Goal: Transaction & Acquisition: Purchase product/service

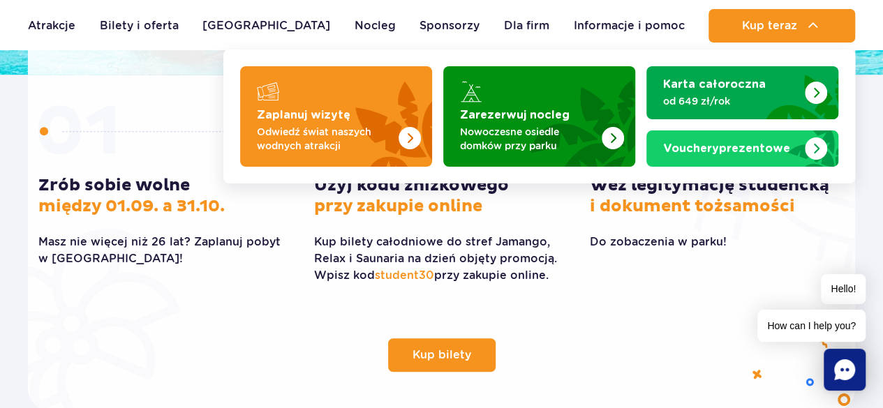
scroll to position [419, 0]
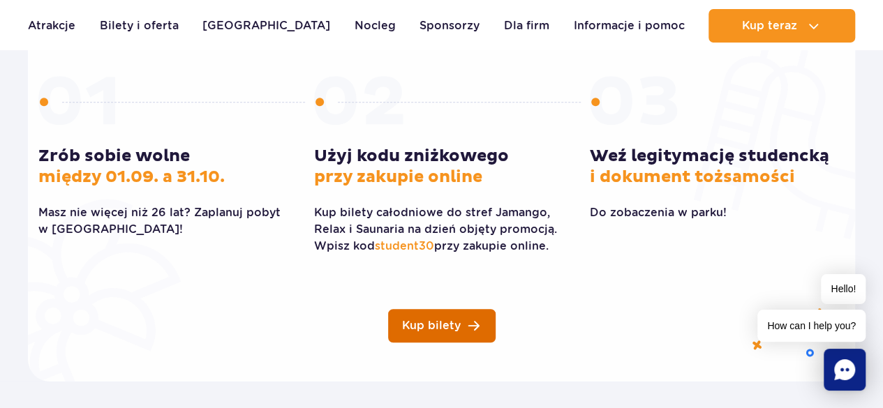
click at [454, 321] on span "Kup bilety" at bounding box center [431, 325] width 59 height 11
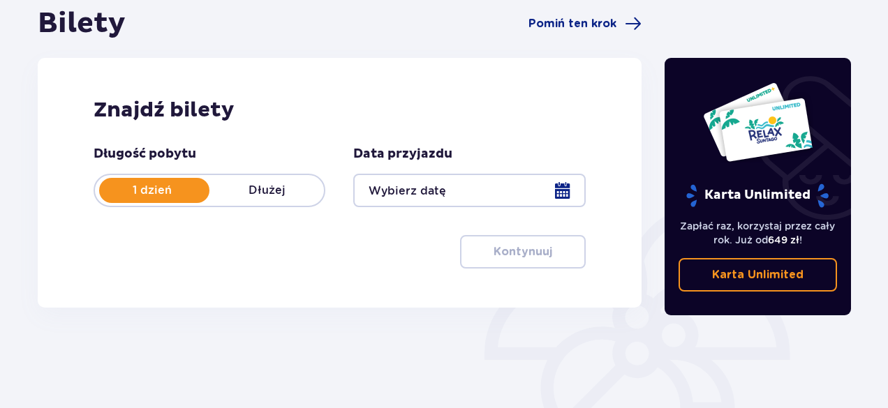
scroll to position [209, 0]
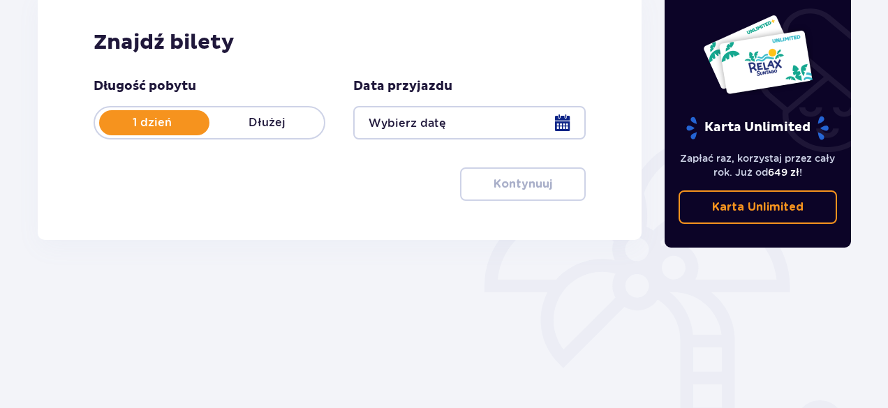
click at [565, 120] on div at bounding box center [469, 122] width 232 height 33
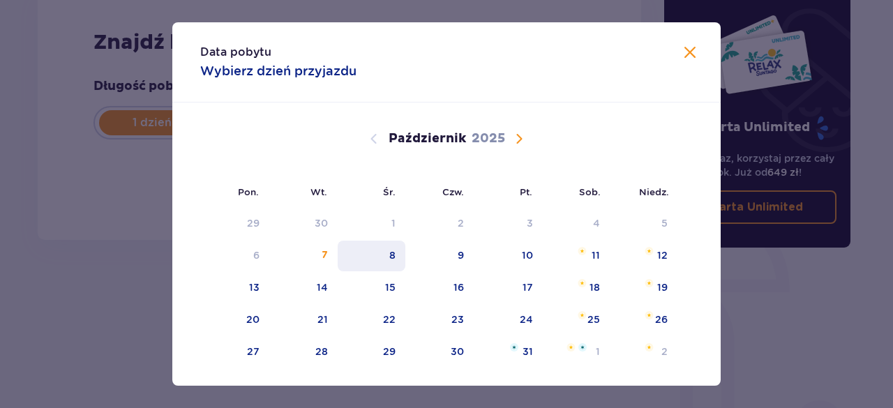
click at [396, 255] on div "8" at bounding box center [372, 256] width 68 height 31
type input "[DATE]"
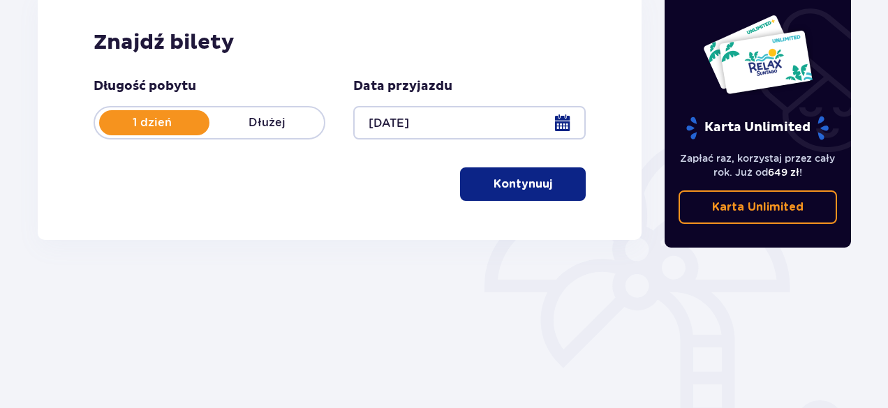
click at [540, 177] on button "Kontynuuj" at bounding box center [523, 183] width 126 height 33
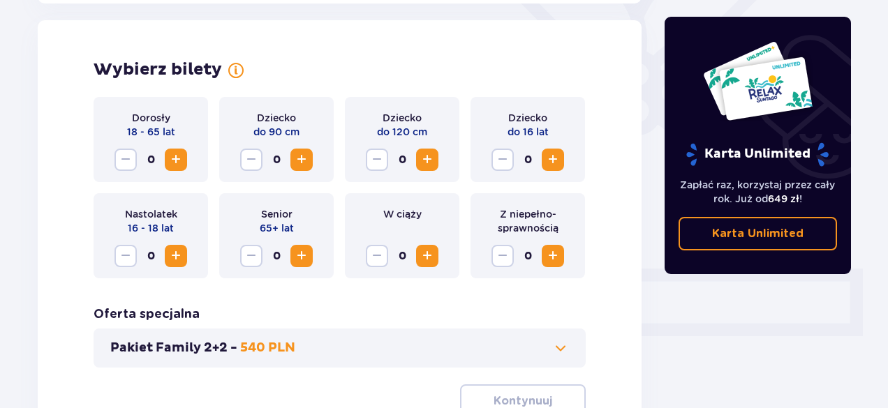
scroll to position [388, 0]
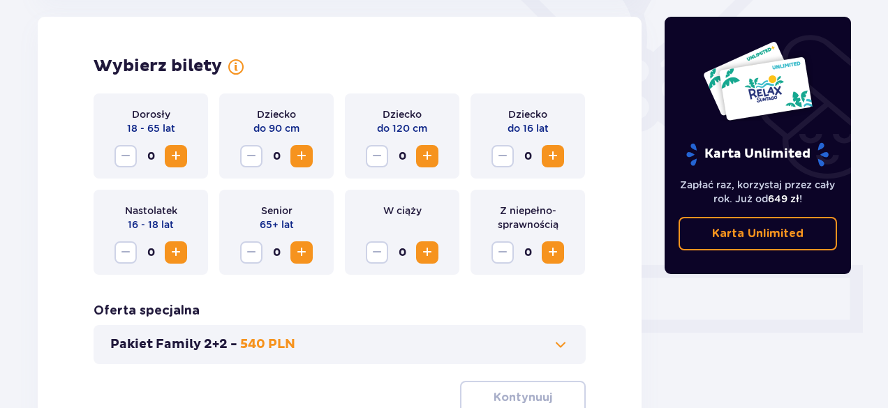
click at [174, 149] on span "Zwiększ" at bounding box center [175, 156] width 17 height 17
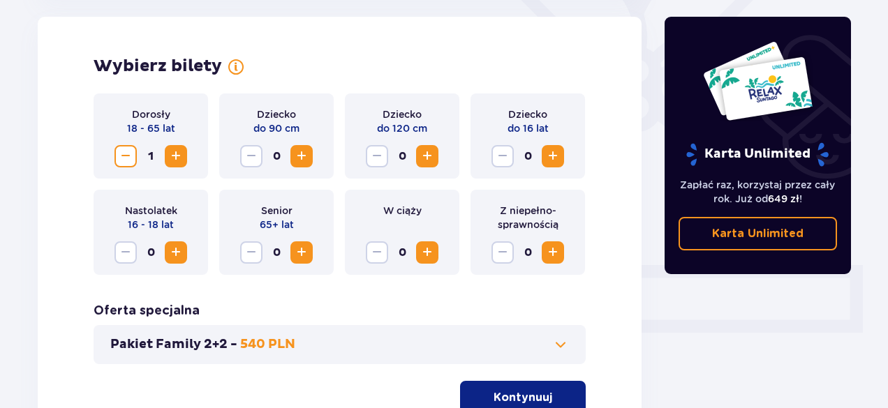
click at [174, 149] on span "Zwiększ" at bounding box center [175, 156] width 17 height 17
click at [304, 156] on span "Zwiększ" at bounding box center [301, 156] width 17 height 17
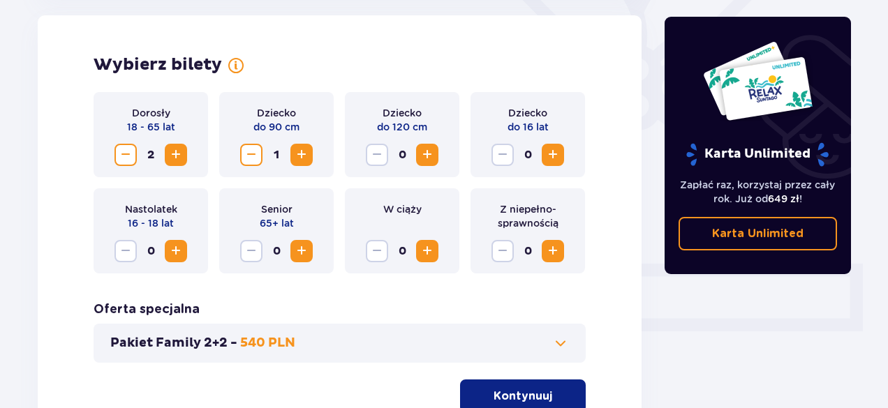
scroll to position [377, 0]
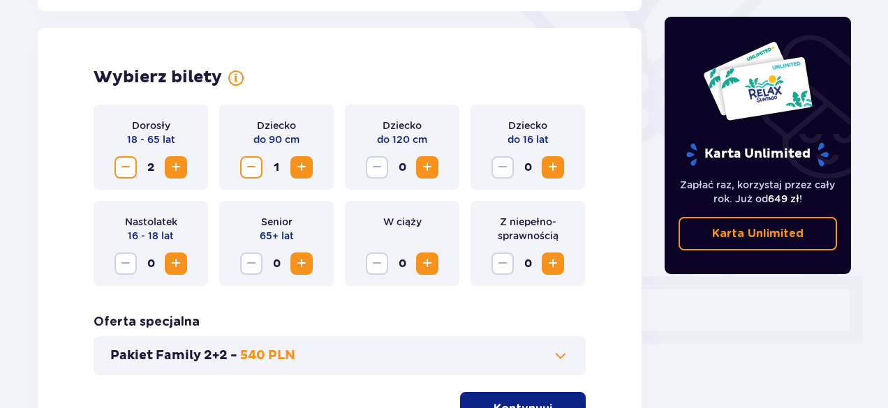
click at [178, 170] on span "Zwiększ" at bounding box center [175, 167] width 17 height 17
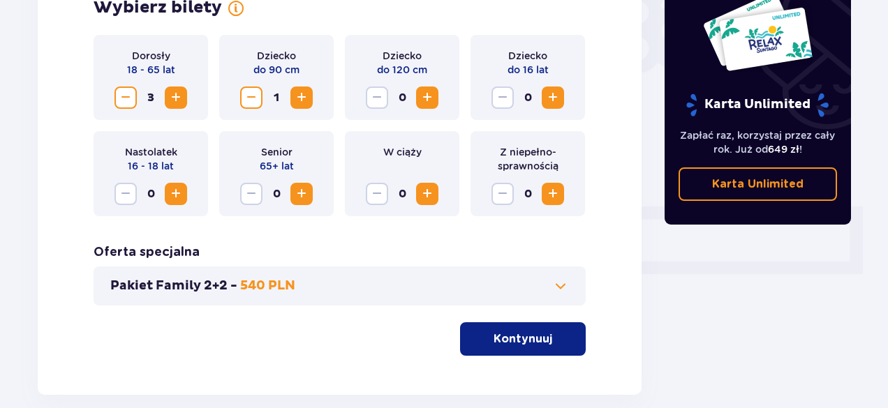
click at [553, 332] on span "button" at bounding box center [554, 339] width 17 height 17
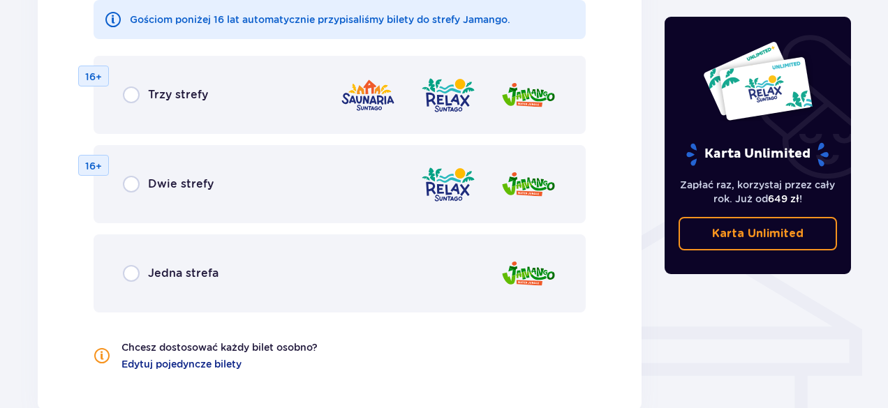
scroll to position [913, 0]
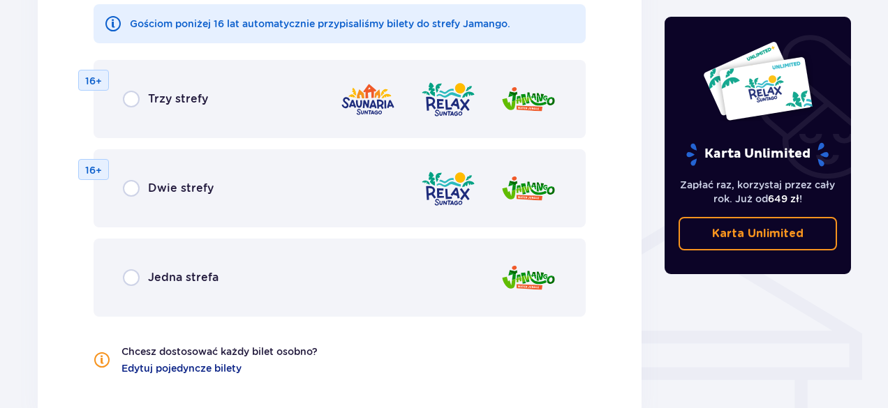
click at [131, 96] on input "radio" at bounding box center [131, 99] width 17 height 17
radio input "true"
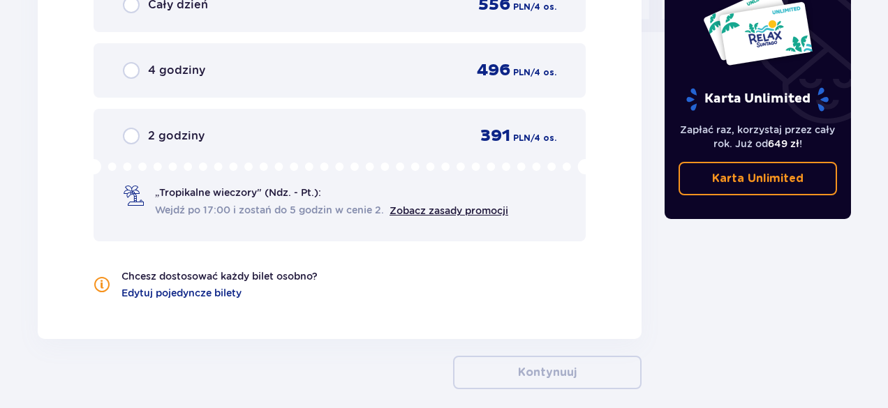
scroll to position [1450, 0]
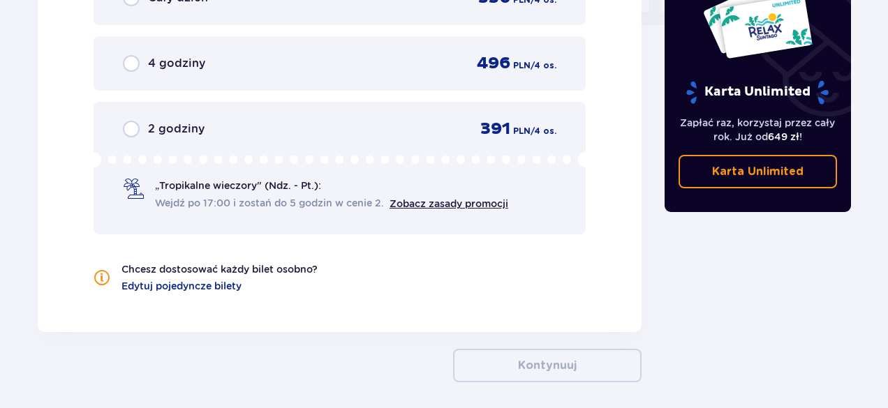
click at [133, 128] on input "radio" at bounding box center [131, 129] width 17 height 17
radio input "true"
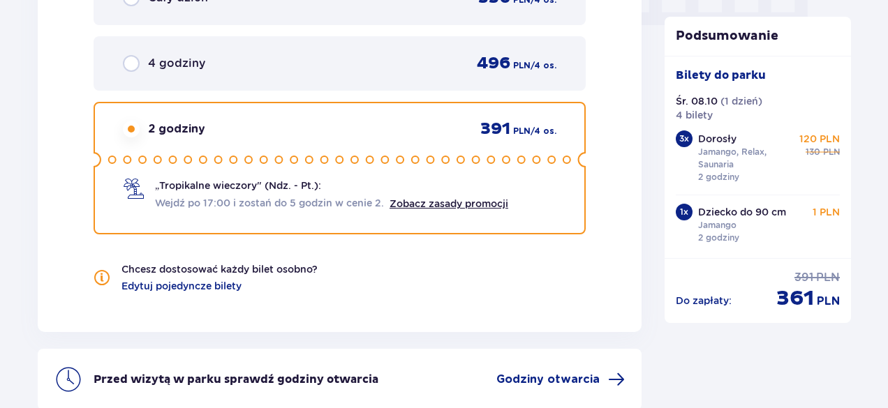
scroll to position [1586, 0]
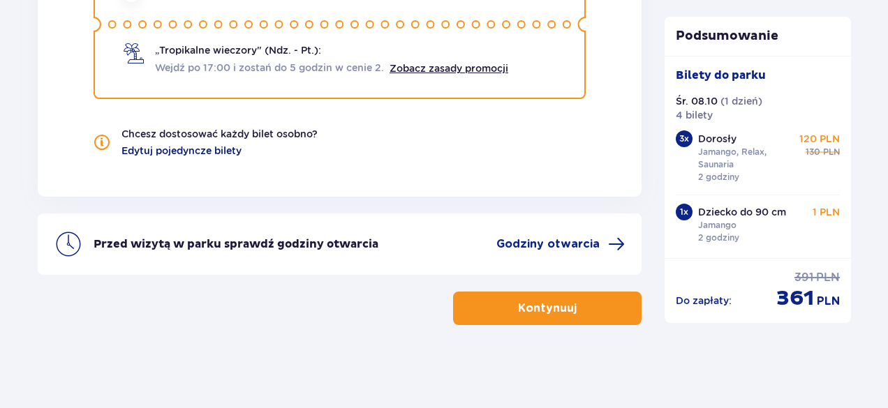
click at [232, 151] on span "Edytuj pojedyncze bilety" at bounding box center [181, 151] width 120 height 14
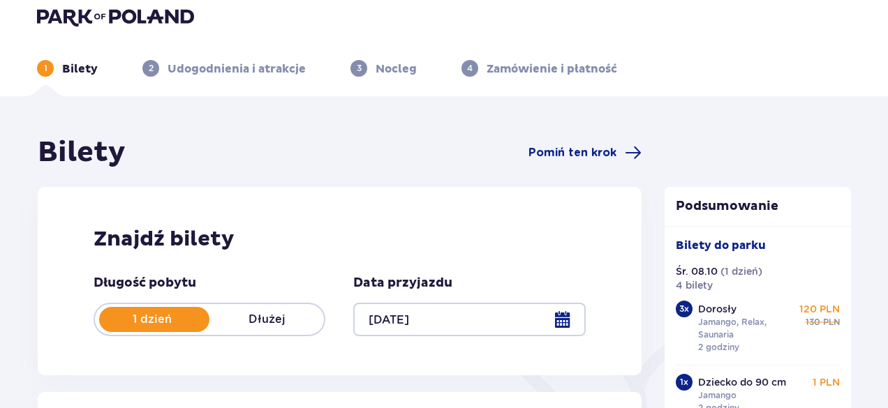
scroll to position [0, 0]
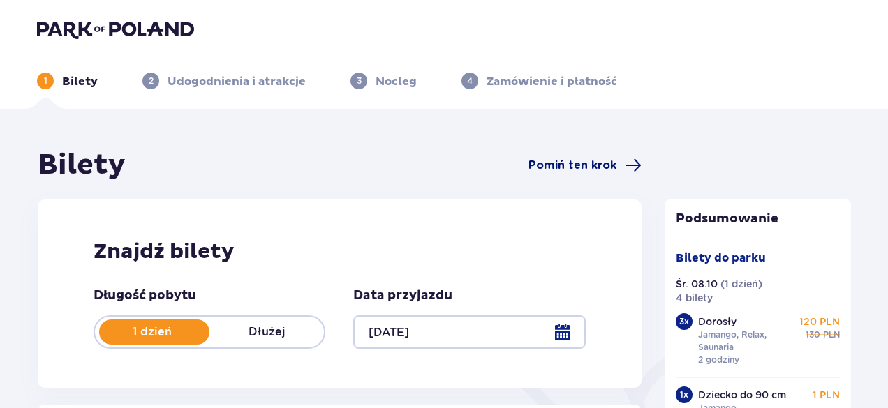
click at [596, 167] on span "Pomiń ten krok" at bounding box center [572, 165] width 88 height 15
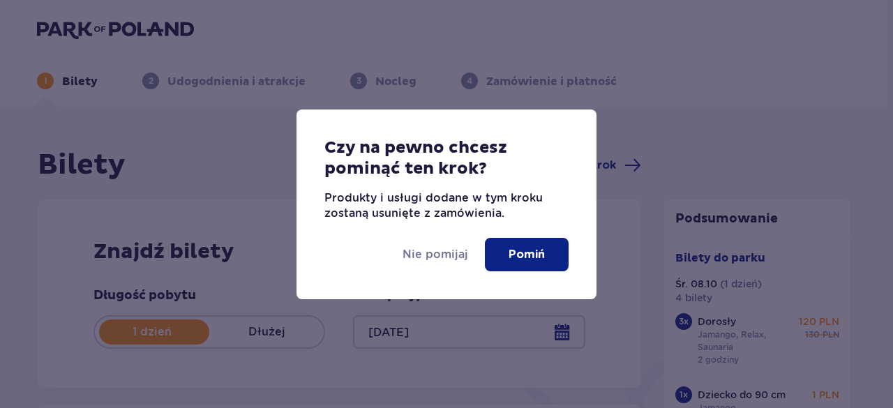
click at [535, 258] on p "Pomiń" at bounding box center [527, 254] width 36 height 15
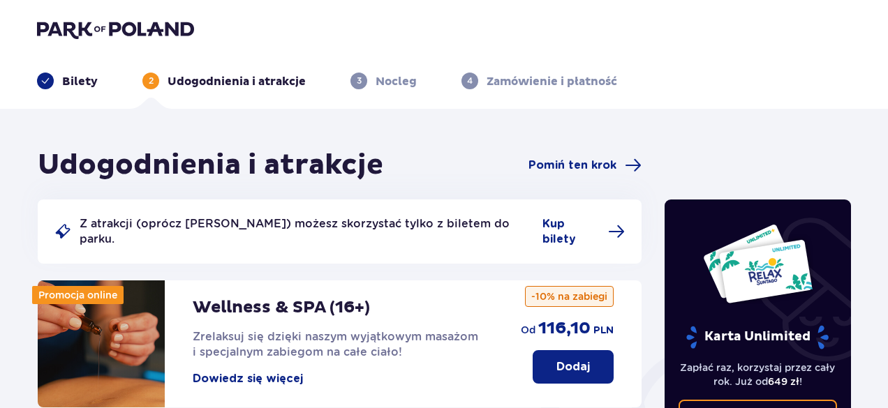
click at [80, 82] on p "Bilety" at bounding box center [80, 81] width 36 height 15
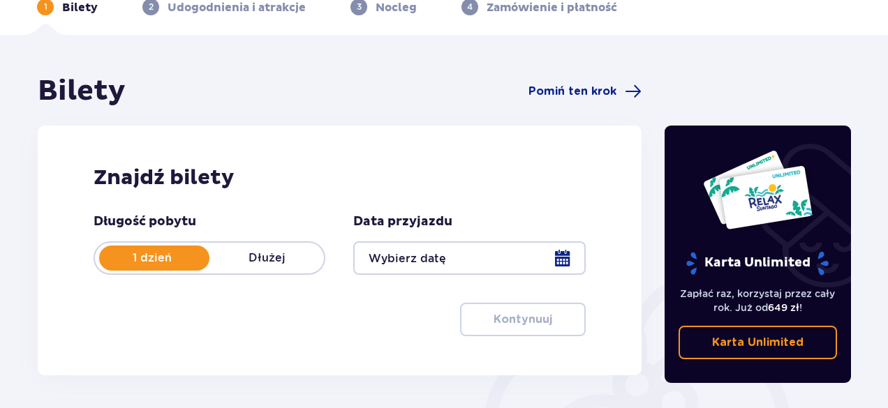
scroll to position [140, 0]
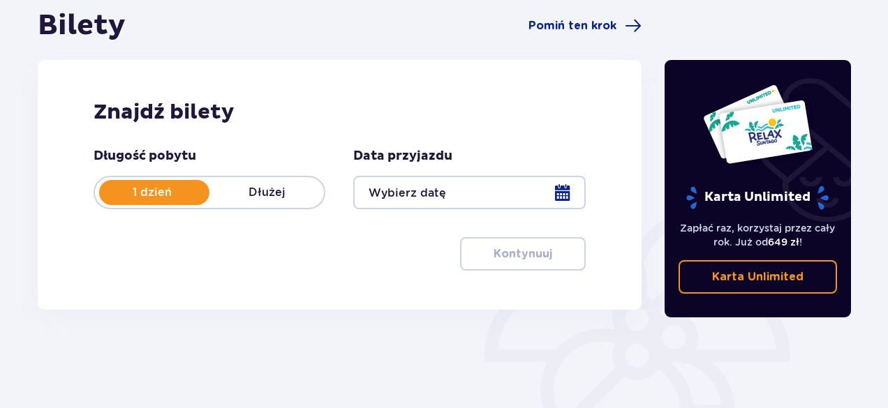
click at [567, 193] on div at bounding box center [469, 192] width 232 height 33
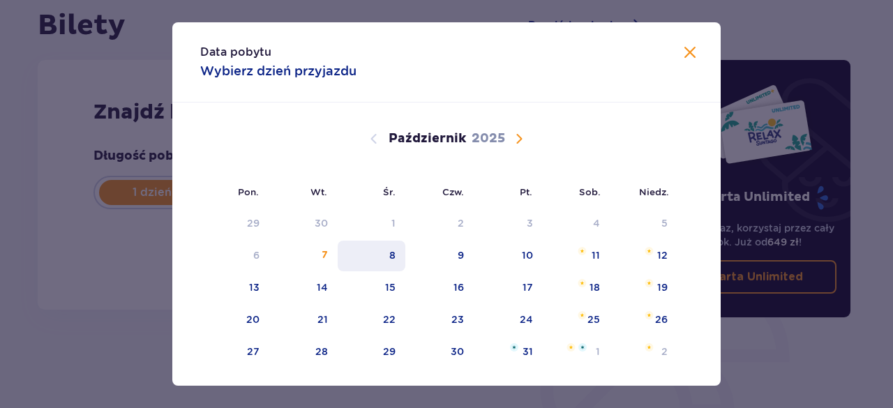
click at [395, 256] on div "8" at bounding box center [372, 256] width 68 height 31
type input "08.10.25"
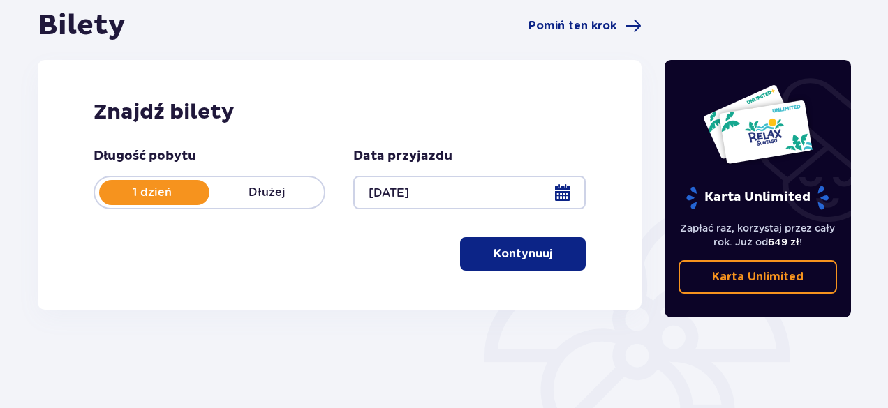
click at [511, 258] on p "Kontynuuj" at bounding box center [522, 253] width 59 height 15
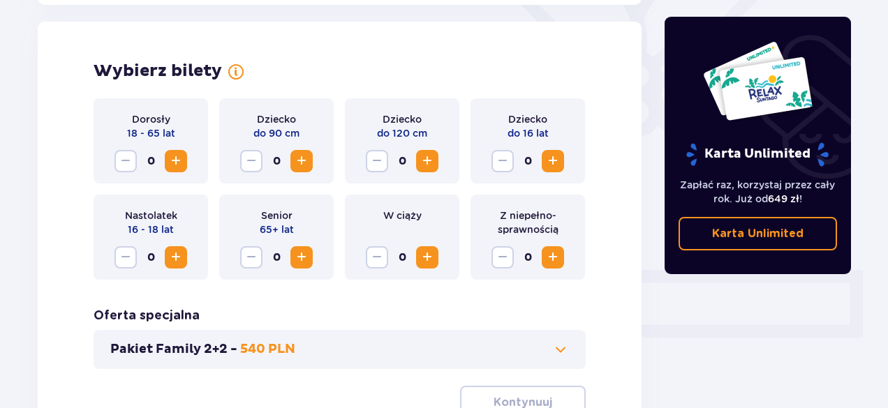
scroll to position [388, 0]
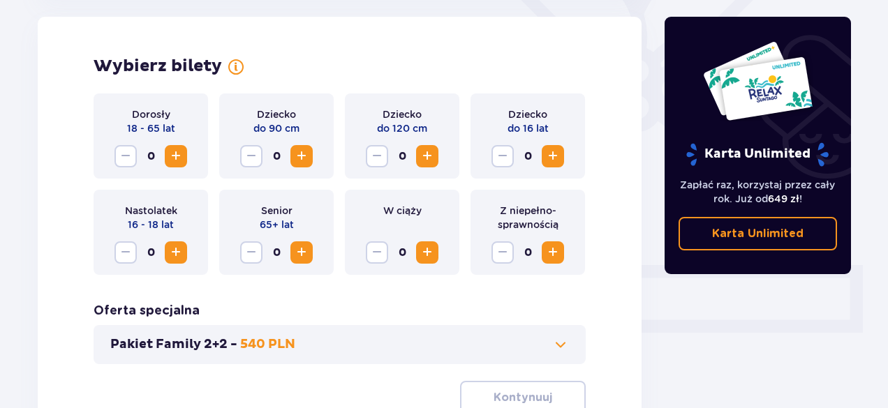
click at [183, 156] on span "Zwiększ" at bounding box center [175, 156] width 17 height 17
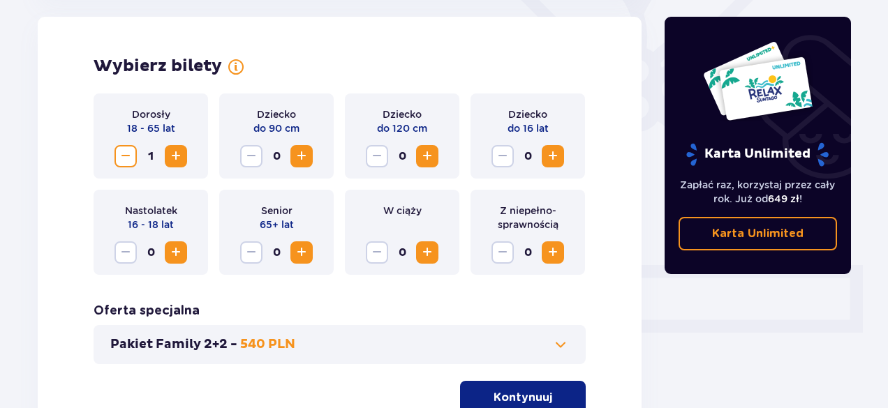
click at [179, 156] on span "Zwiększ" at bounding box center [175, 156] width 17 height 17
click at [296, 154] on span "Zwiększ" at bounding box center [301, 156] width 17 height 17
click at [523, 391] on p "Kontynuuj" at bounding box center [522, 397] width 59 height 15
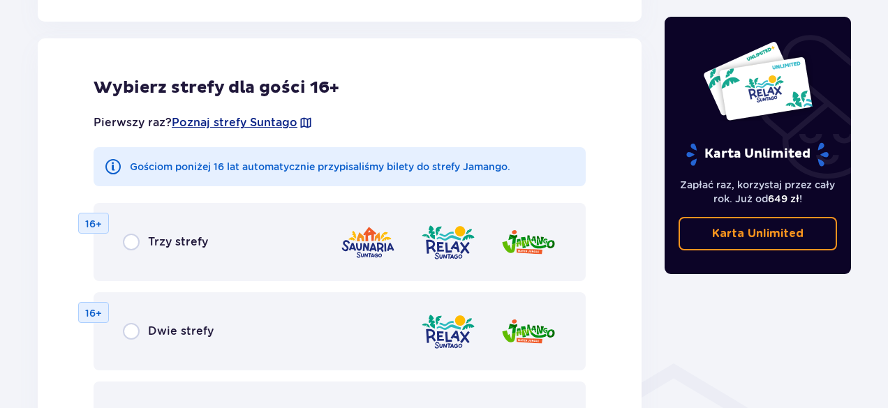
scroll to position [775, 0]
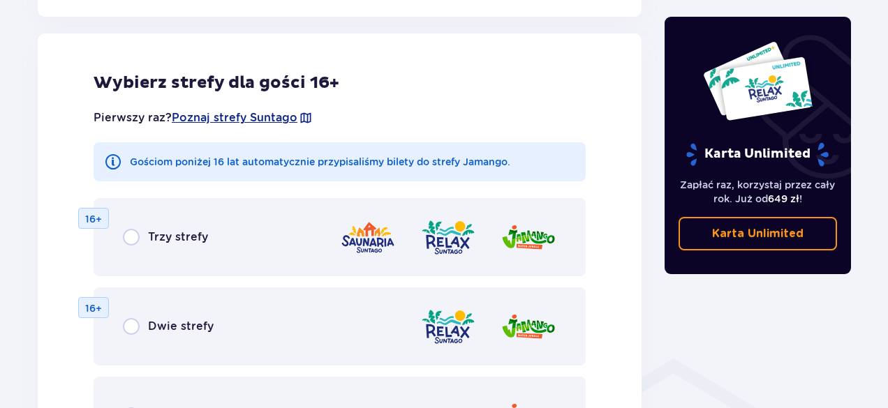
click at [132, 236] on input "radio" at bounding box center [131, 237] width 17 height 17
radio input "true"
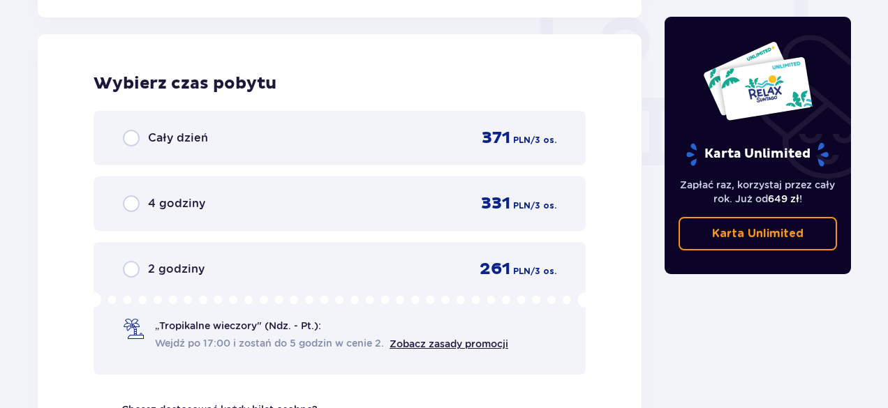
scroll to position [1311, 0]
click at [169, 214] on div "4 godziny 331 PLN / 3 os." at bounding box center [340, 203] width 492 height 54
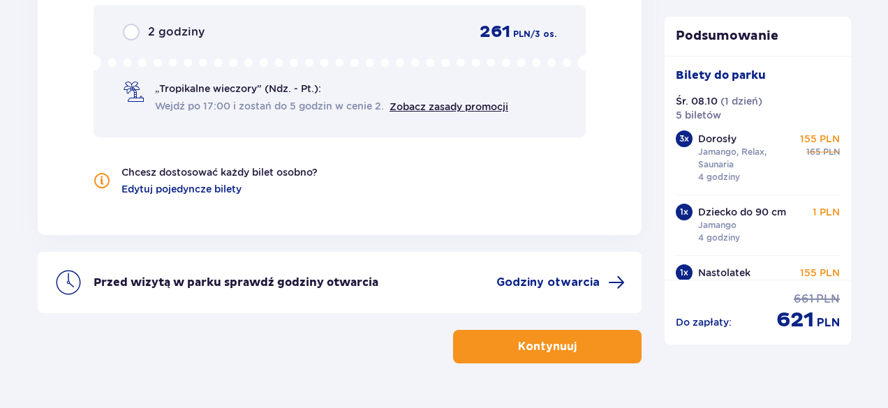
scroll to position [1516, 0]
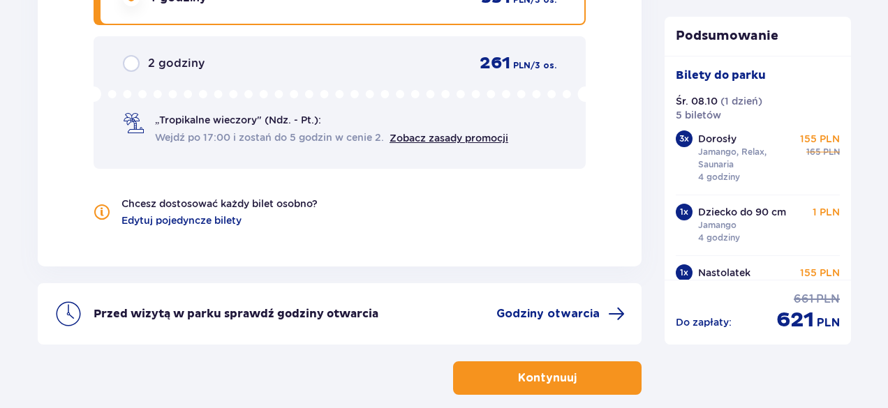
click at [537, 377] on p "Kontynuuj" at bounding box center [547, 378] width 59 height 15
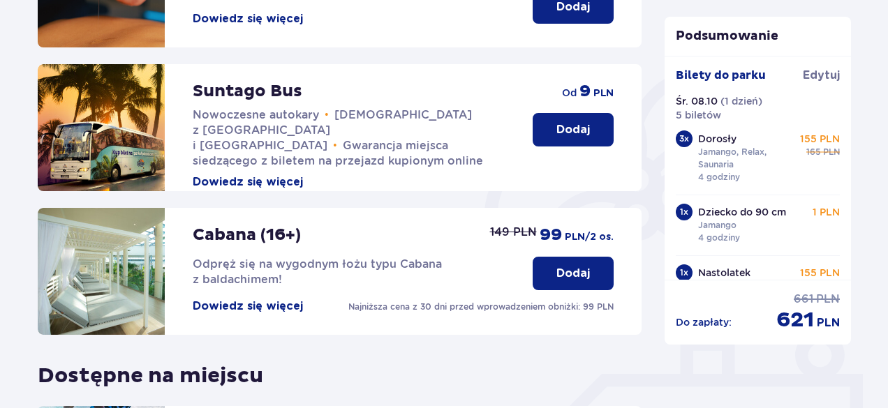
scroll to position [537, 0]
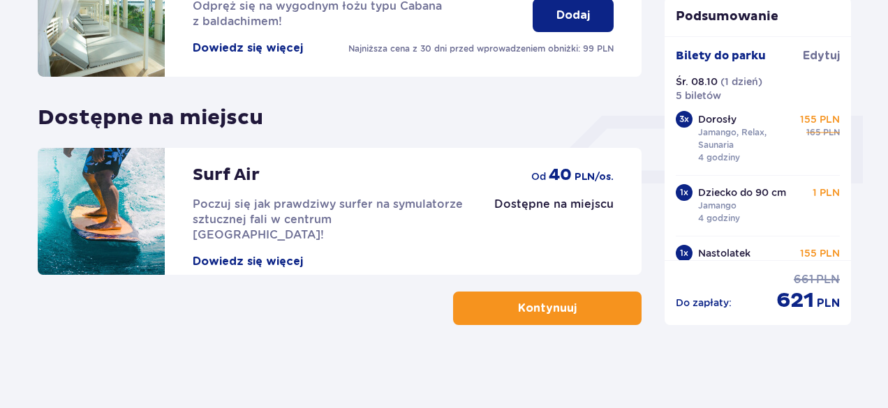
click at [588, 313] on button "Kontynuuj" at bounding box center [547, 308] width 188 height 33
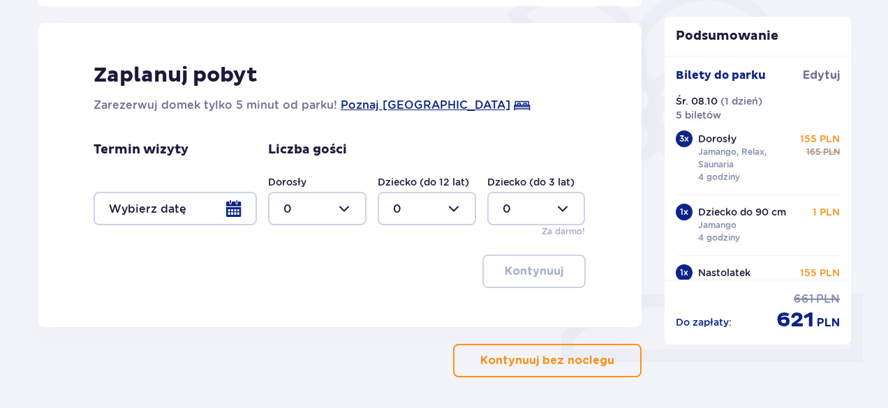
scroll to position [410, 0]
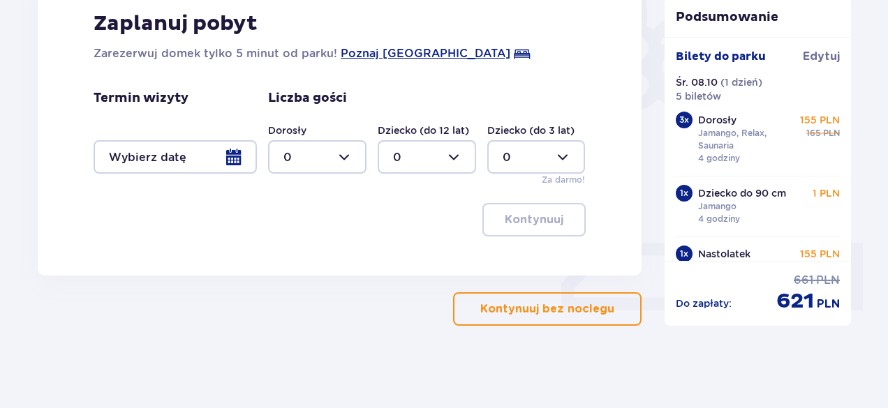
click at [505, 315] on p "Kontynuuj bez noclegu" at bounding box center [547, 308] width 134 height 15
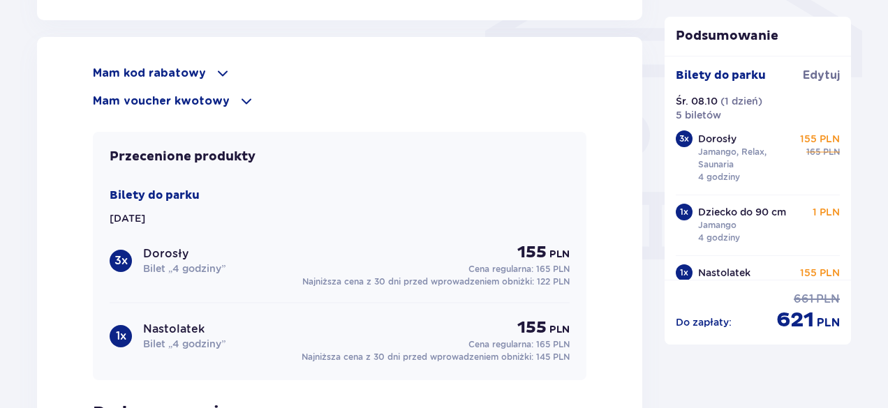
scroll to position [1217, 0]
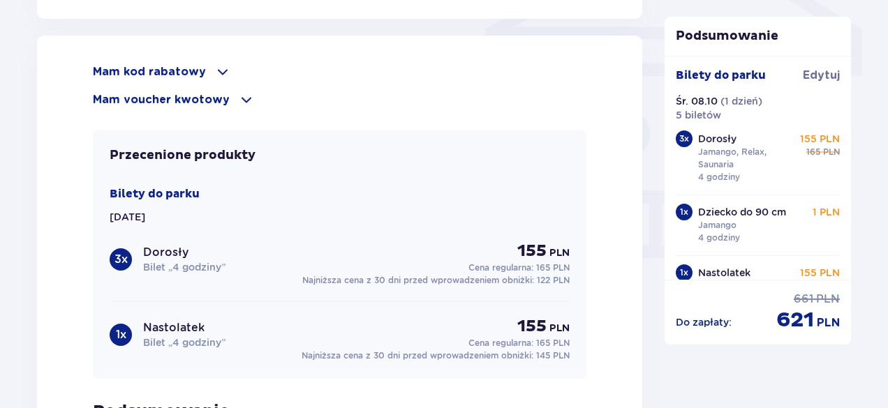
click at [214, 65] on span at bounding box center [222, 72] width 17 height 17
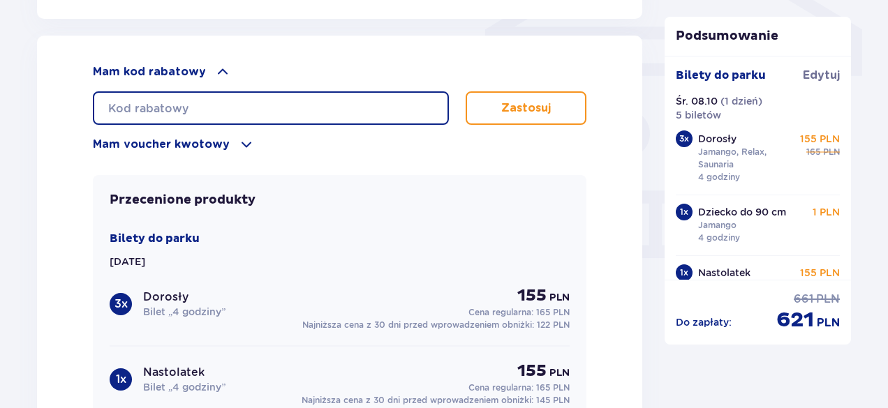
click at [203, 101] on input "text" at bounding box center [271, 107] width 356 height 33
type input "Stdent30"
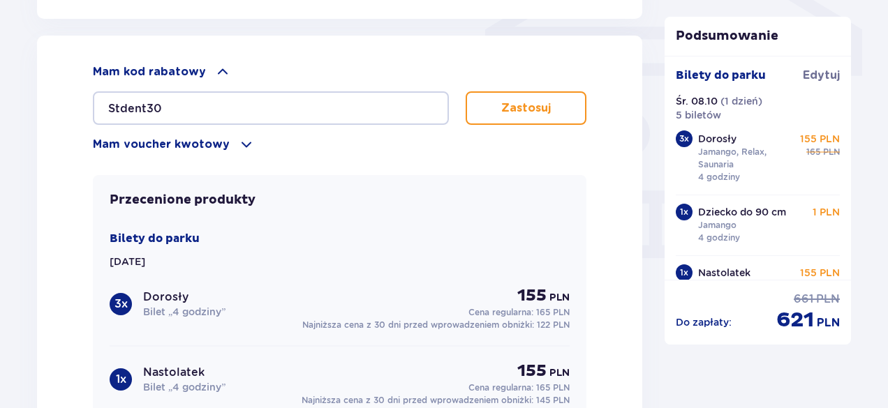
click at [526, 106] on p "Zastosuj" at bounding box center [526, 107] width 50 height 15
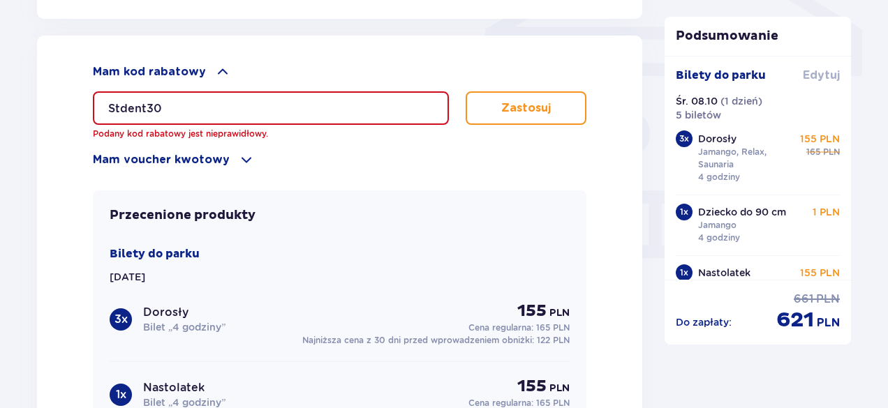
click at [826, 78] on span "Edytuj" at bounding box center [821, 75] width 37 height 15
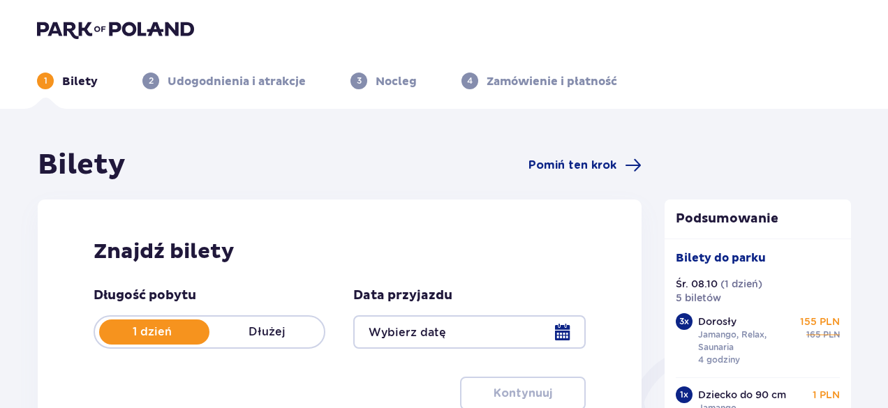
type input "[DATE]"
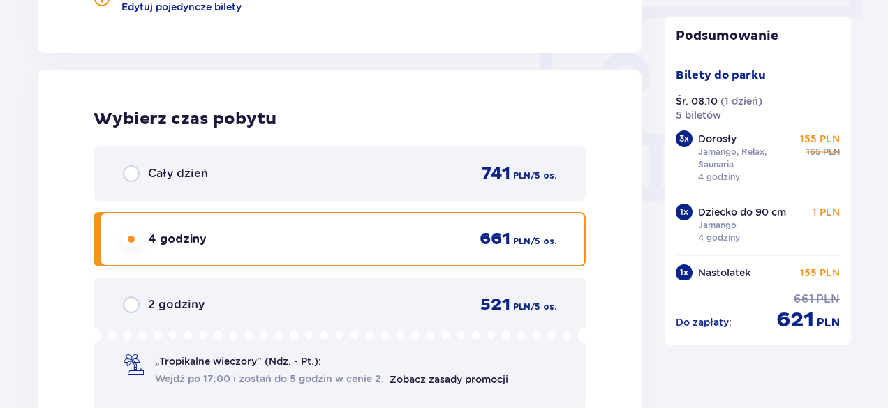
scroll to position [1326, 0]
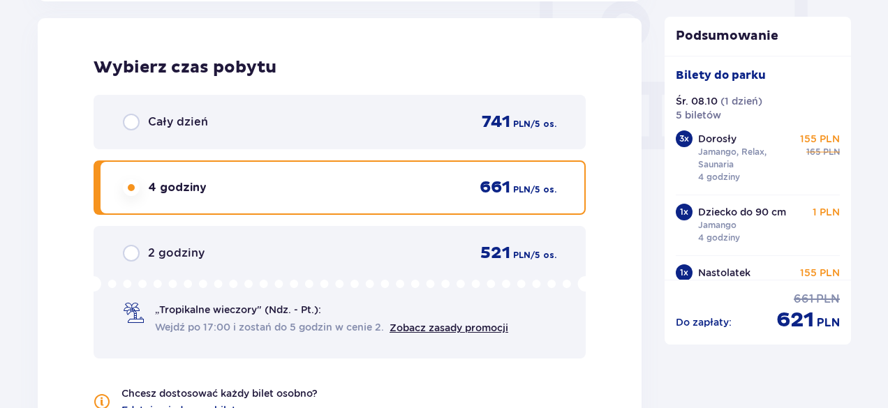
click at [205, 125] on span "Cały dzień" at bounding box center [178, 121] width 60 height 15
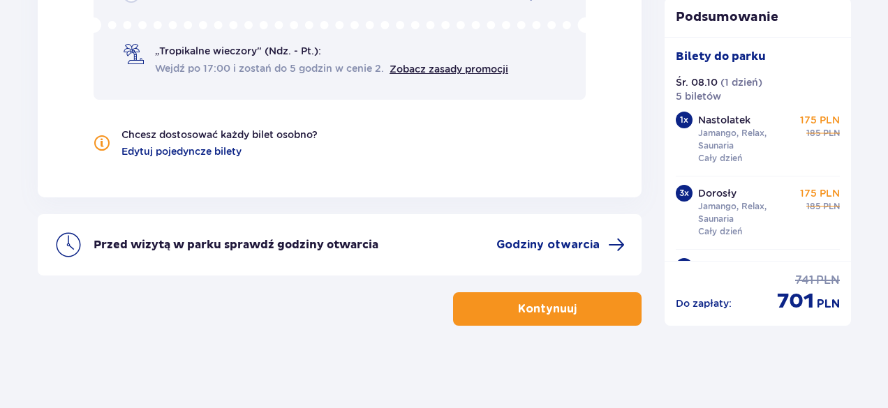
scroll to position [1586, 0]
click at [538, 301] on p "Kontynuuj" at bounding box center [547, 308] width 59 height 15
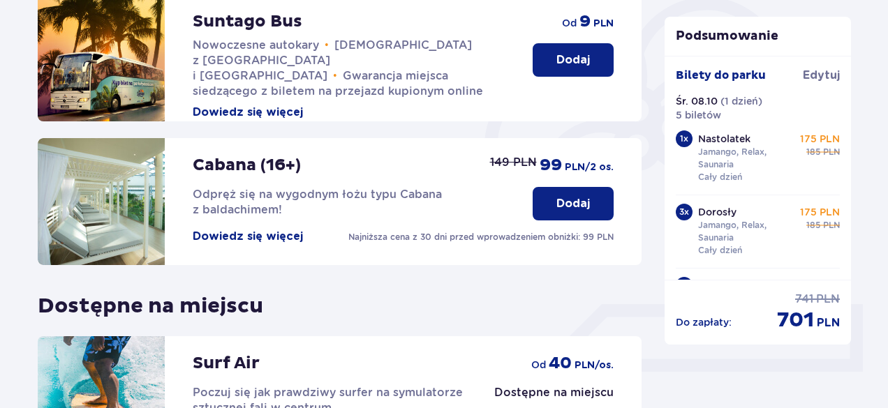
scroll to position [537, 0]
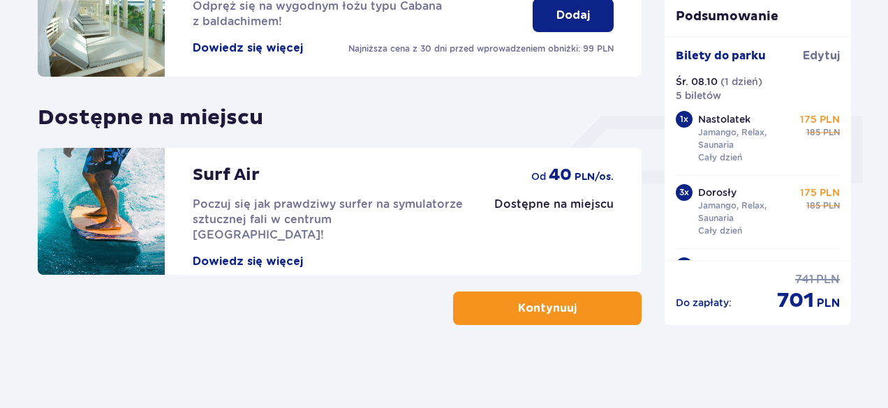
click at [522, 299] on button "Kontynuuj" at bounding box center [547, 308] width 188 height 33
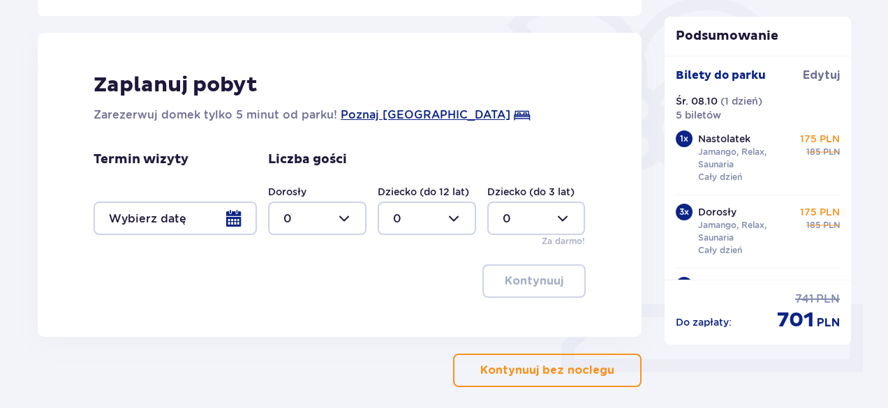
scroll to position [410, 0]
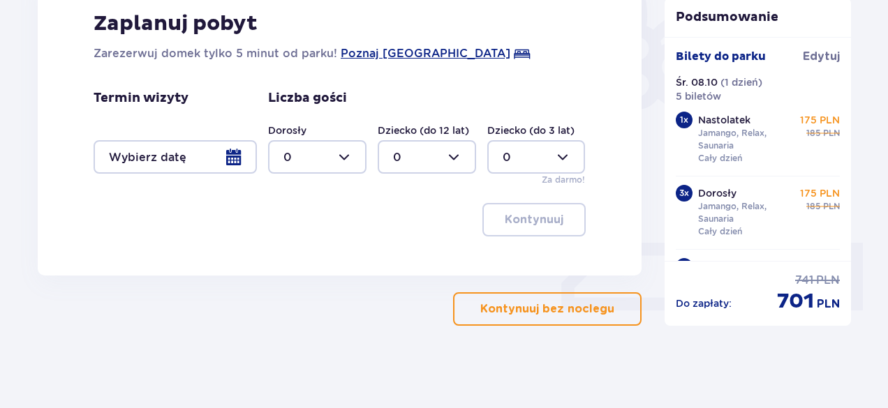
click at [526, 303] on p "Kontynuuj bez noclegu" at bounding box center [547, 308] width 134 height 15
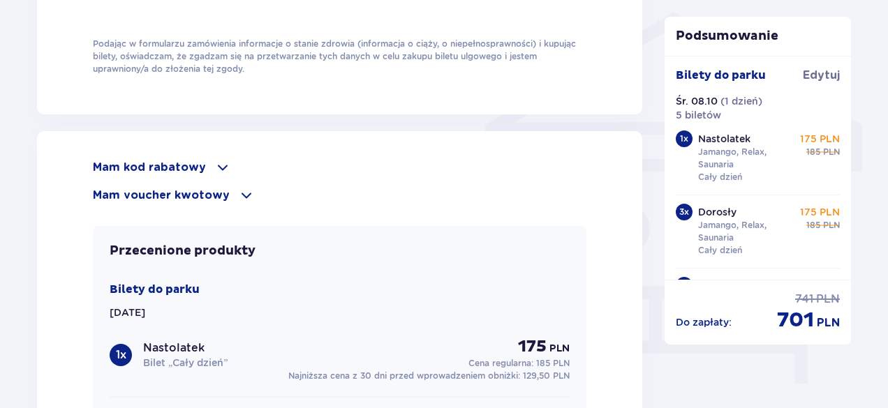
scroll to position [1186, 0]
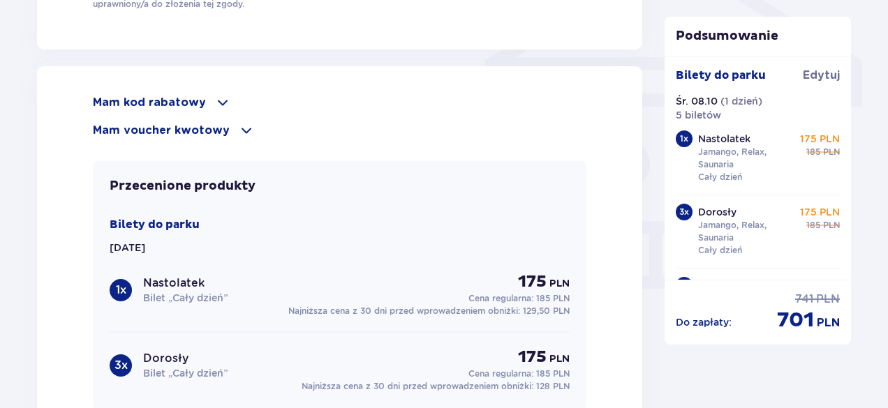
click at [214, 95] on span at bounding box center [222, 102] width 17 height 17
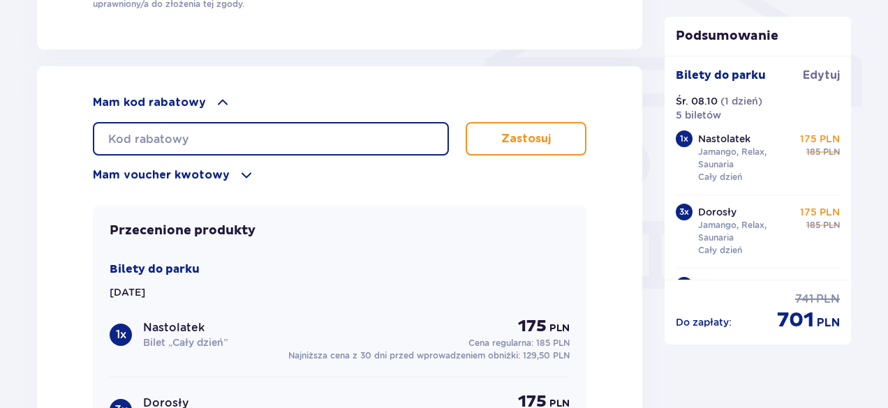
click at [184, 140] on input "text" at bounding box center [271, 138] width 356 height 33
type input "student30"
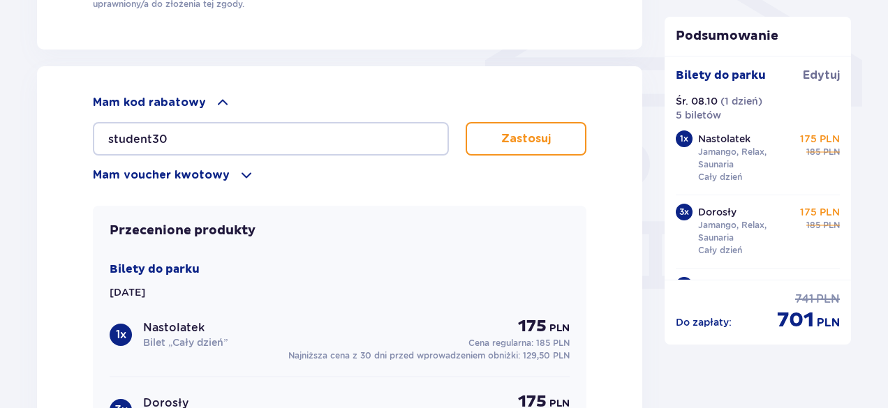
click at [532, 139] on p "Zastosuj" at bounding box center [526, 138] width 50 height 15
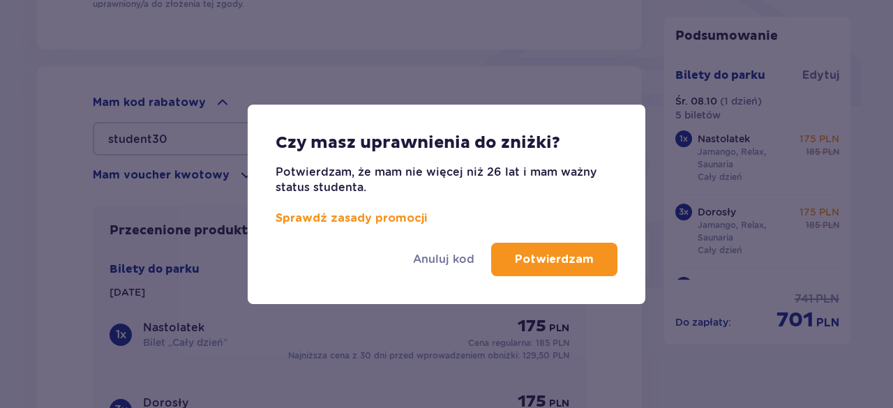
click at [553, 260] on p "Potwierdzam" at bounding box center [554, 259] width 79 height 15
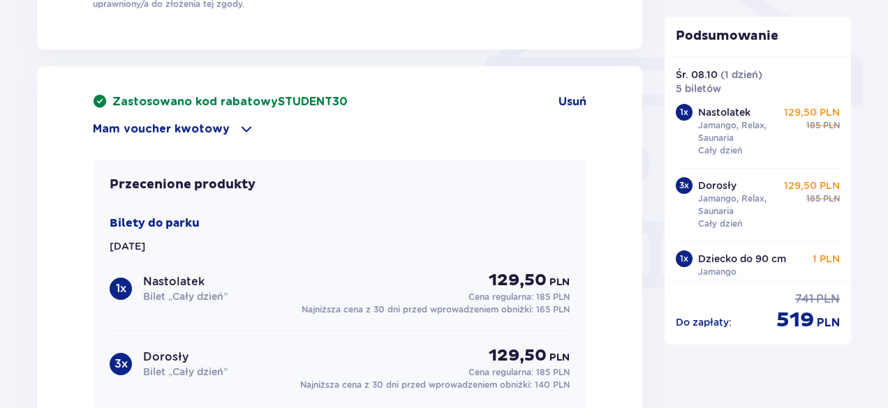
scroll to position [50, 0]
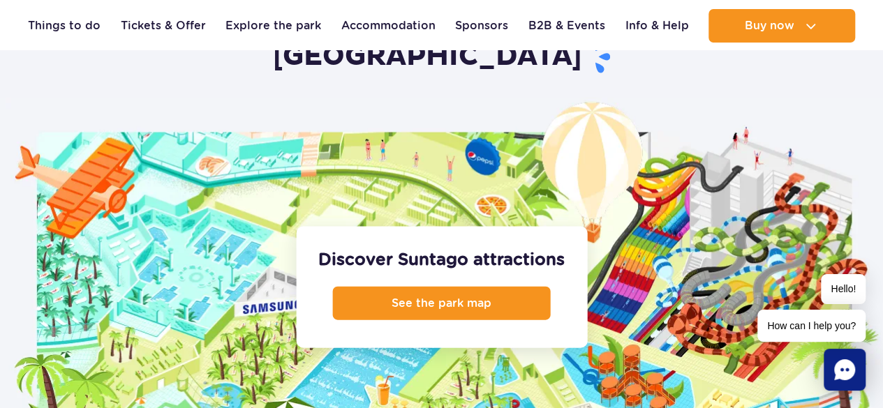
scroll to position [1466, 0]
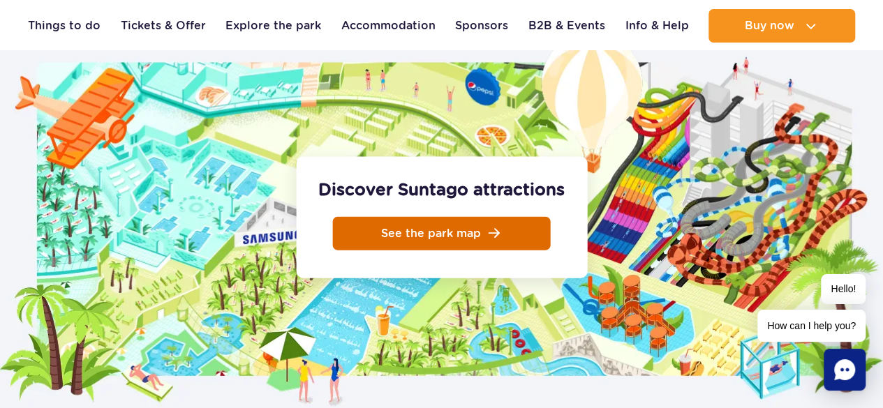
click at [465, 217] on link "See the park map" at bounding box center [442, 233] width 218 height 33
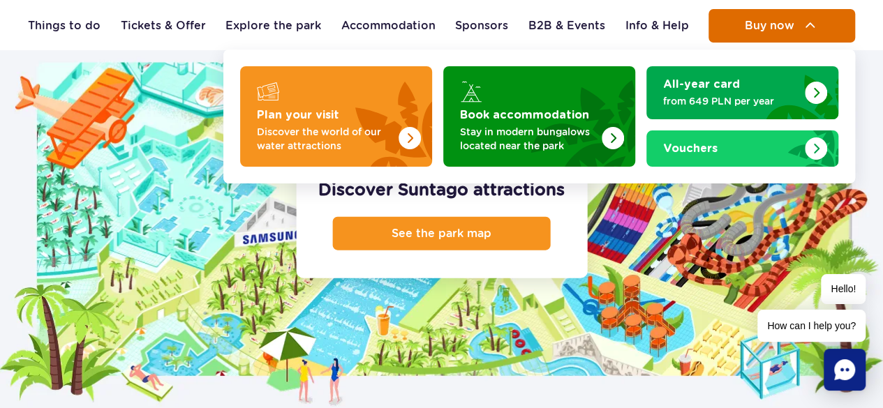
click at [784, 28] on span "Buy now" at bounding box center [769, 26] width 50 height 13
click at [787, 31] on span "Buy now" at bounding box center [769, 26] width 50 height 13
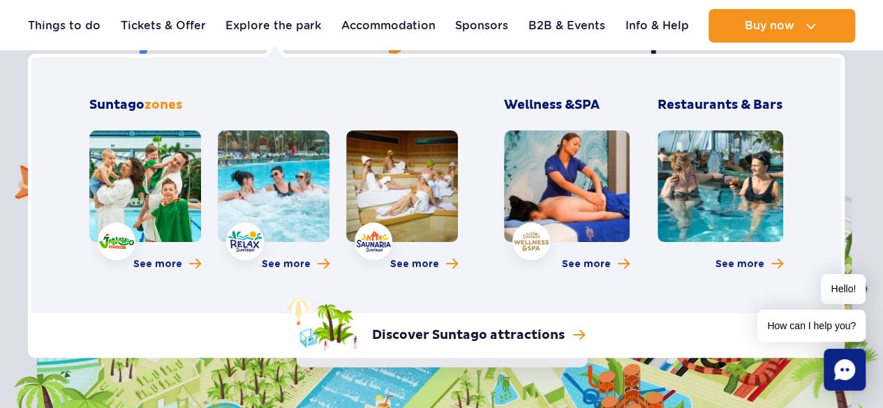
scroll to position [1326, 0]
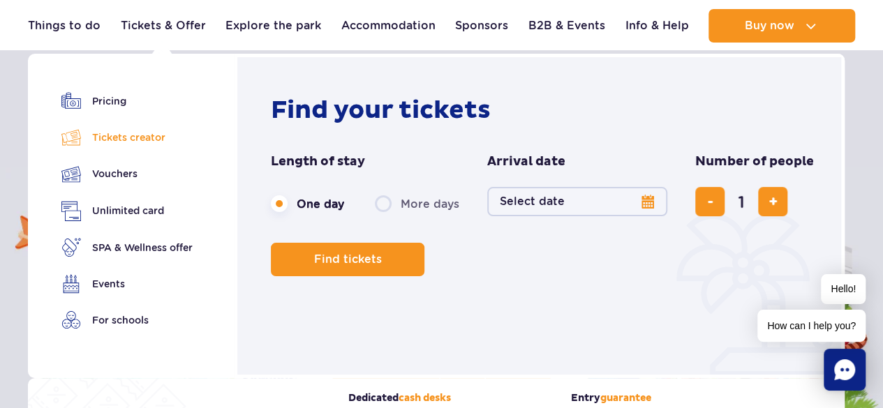
click at [126, 144] on link "Tickets creator" at bounding box center [126, 138] width 131 height 20
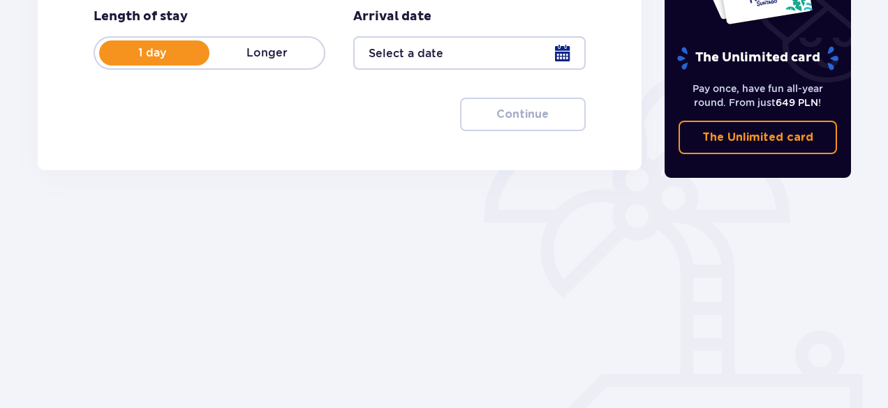
click at [564, 52] on div at bounding box center [469, 52] width 232 height 33
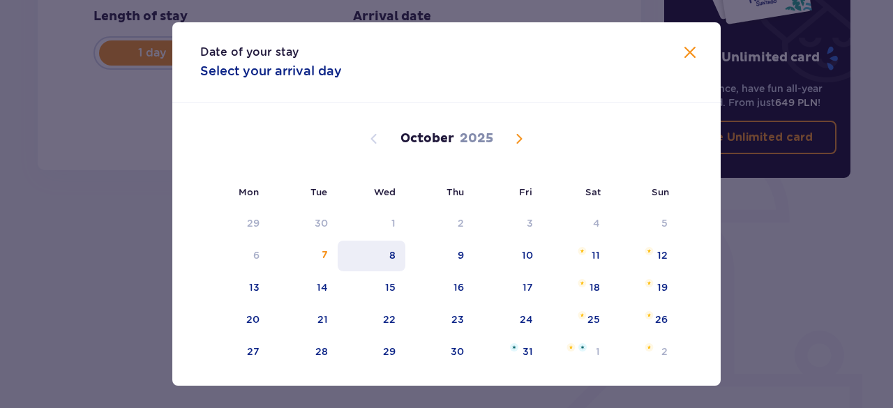
click at [386, 253] on div "8" at bounding box center [372, 256] width 68 height 31
type input "08.10.25"
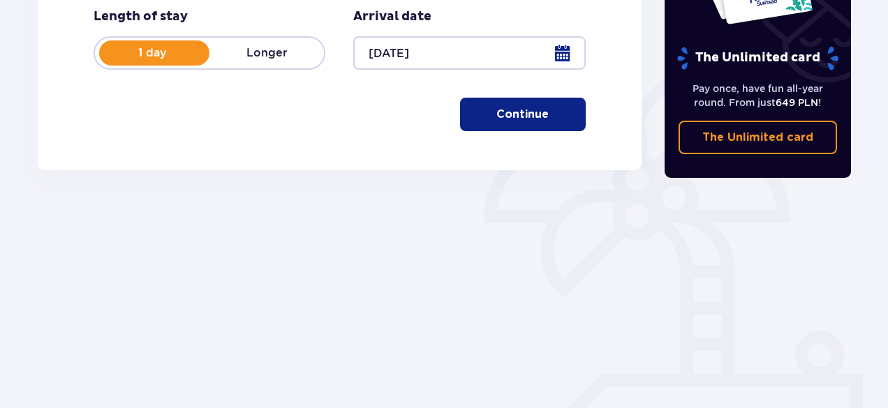
click at [526, 108] on p "Continue" at bounding box center [522, 114] width 52 height 15
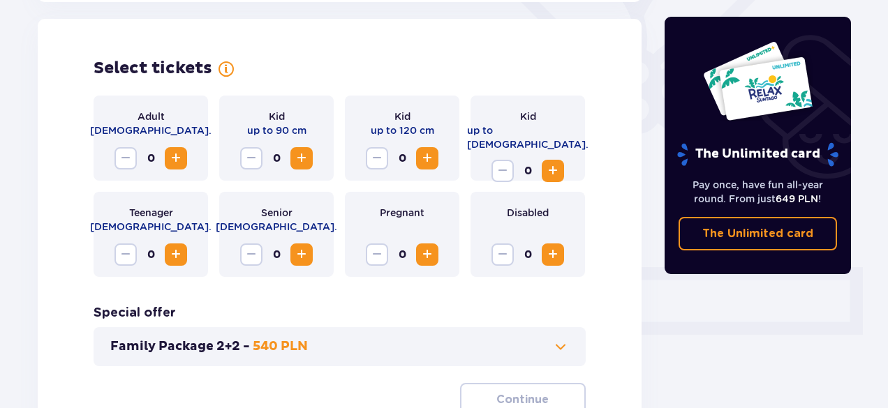
scroll to position [388, 0]
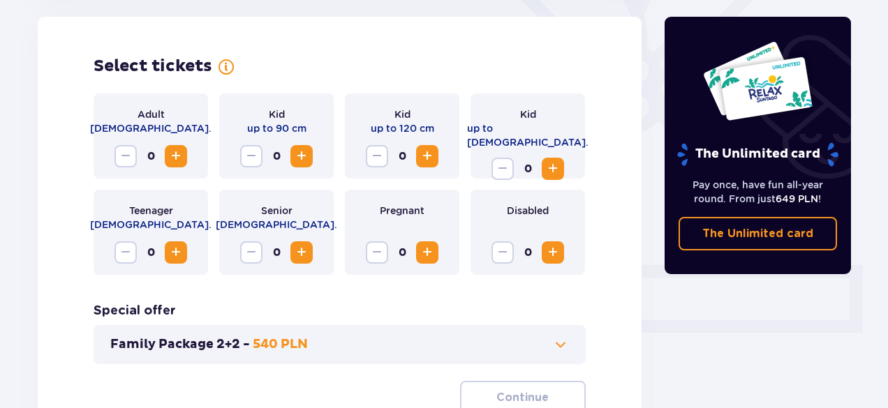
click at [176, 257] on span "Increase" at bounding box center [175, 252] width 17 height 17
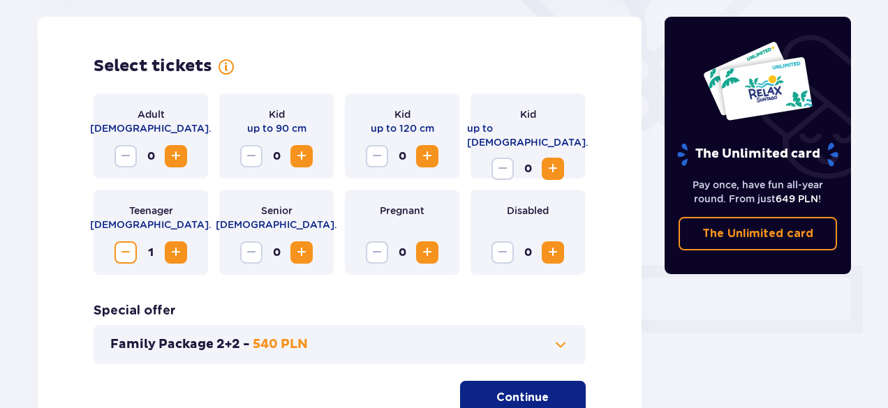
click at [180, 157] on span "Increase" at bounding box center [175, 156] width 17 height 17
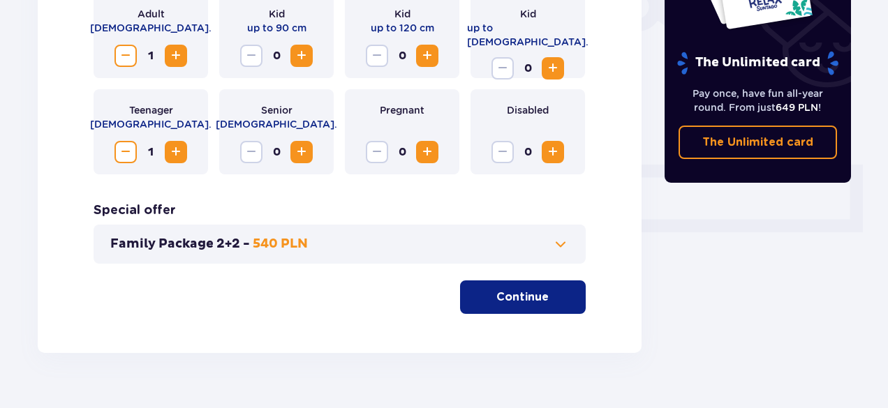
scroll to position [516, 0]
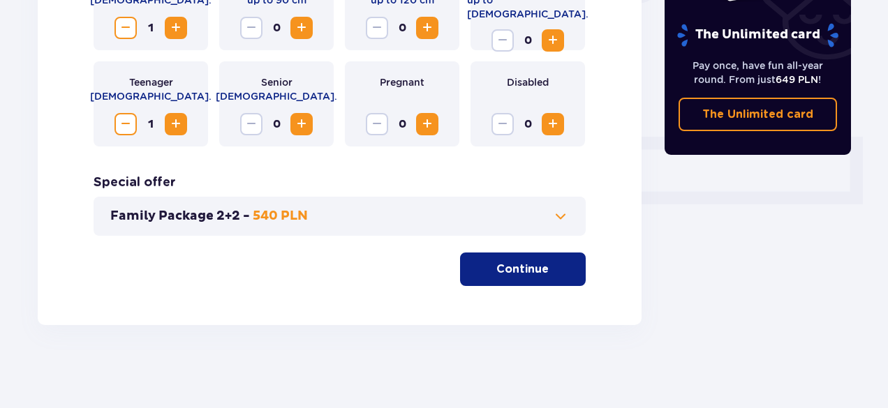
click at [521, 272] on p "Continue" at bounding box center [522, 269] width 52 height 15
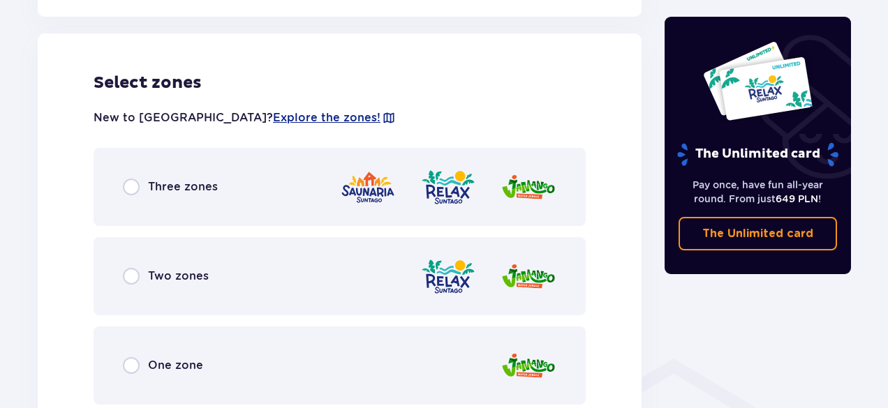
scroll to position [844, 0]
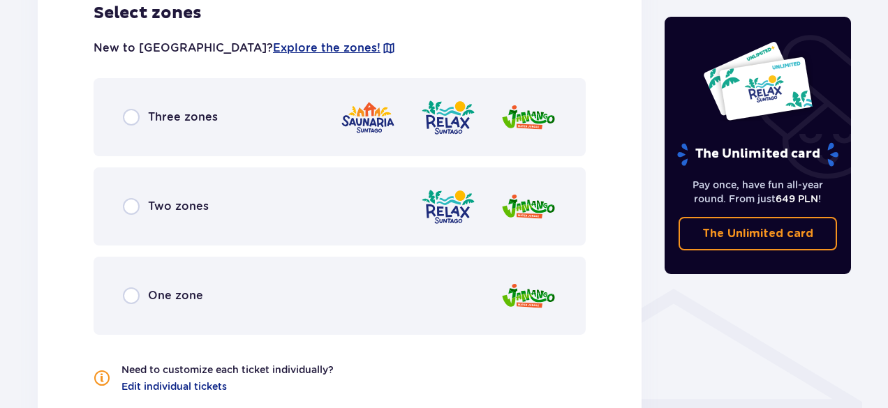
click at [132, 114] on input "radio" at bounding box center [131, 117] width 17 height 17
radio input "true"
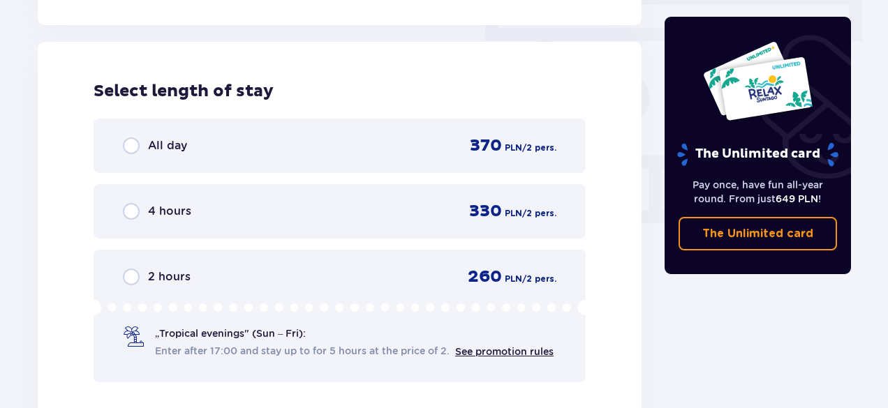
scroll to position [1260, 0]
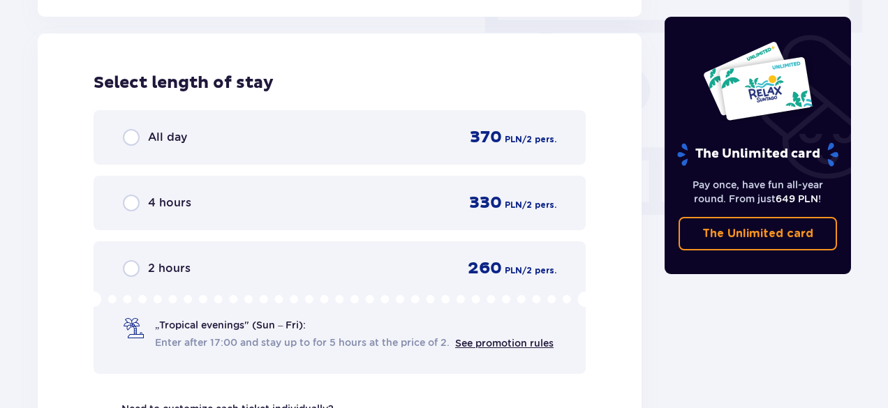
click at [130, 203] on input "radio" at bounding box center [131, 203] width 17 height 17
radio input "true"
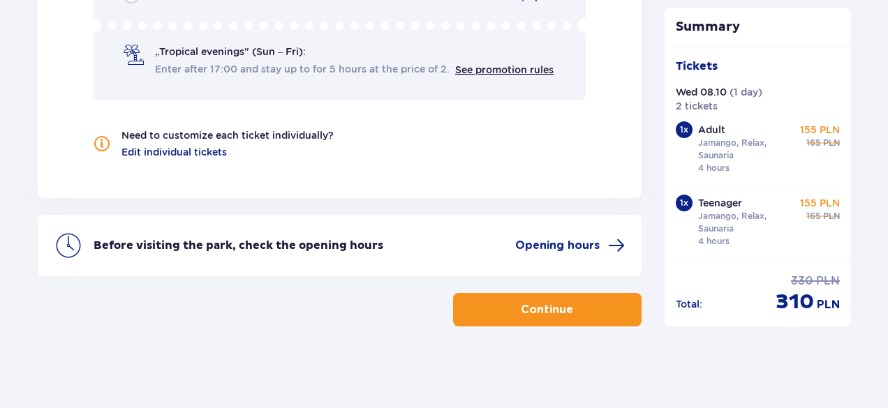
scroll to position [1535, 0]
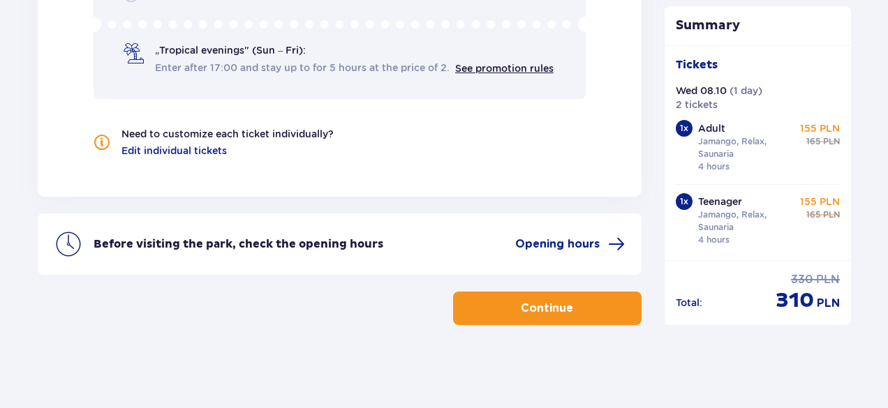
click at [589, 308] on button "Continue" at bounding box center [547, 308] width 188 height 33
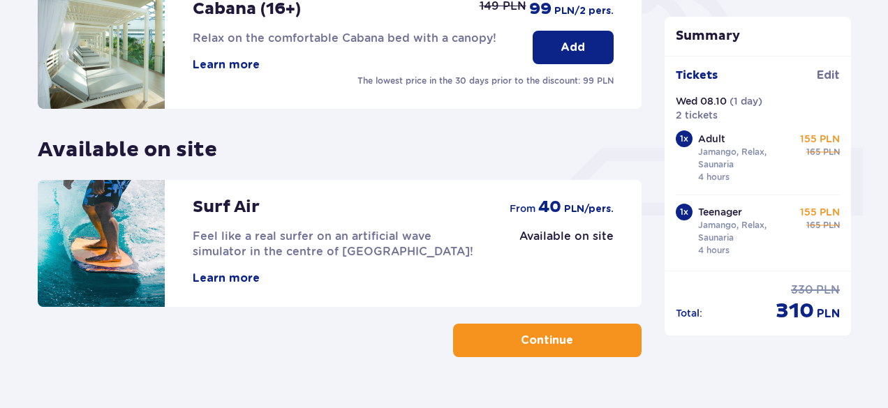
scroll to position [537, 0]
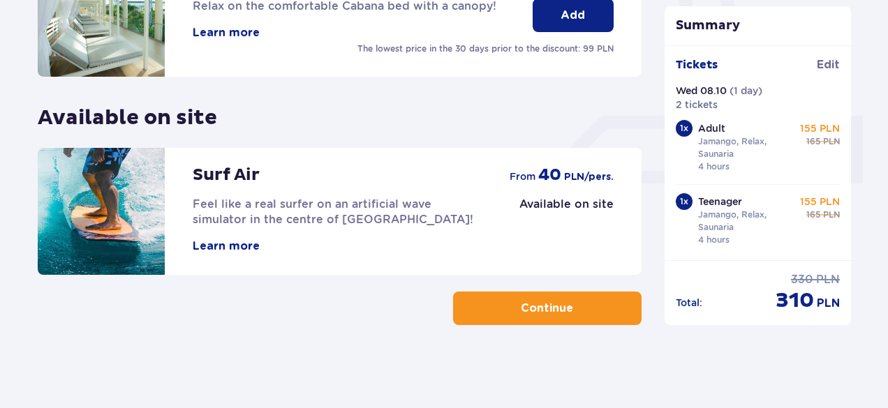
click at [590, 306] on button "Continue" at bounding box center [547, 308] width 188 height 33
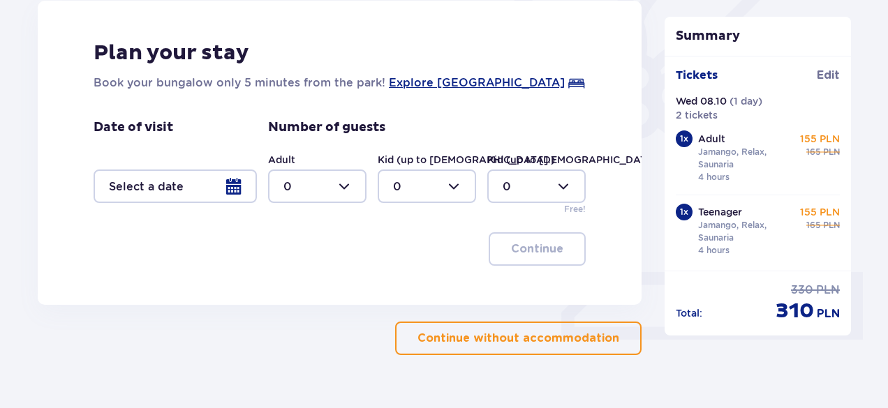
scroll to position [410, 0]
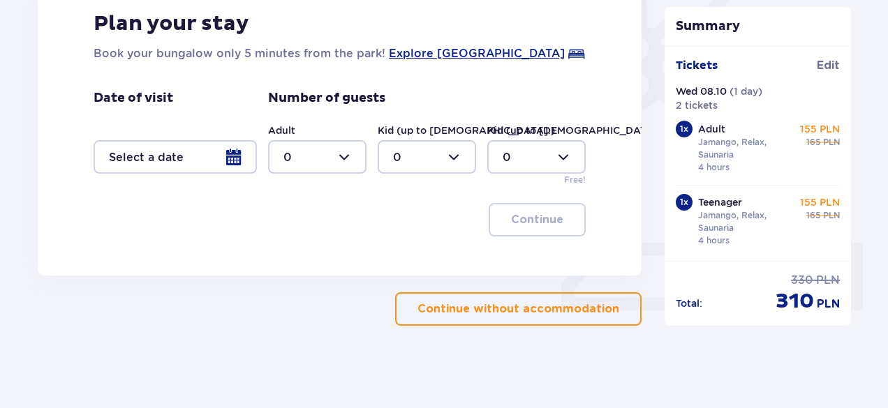
click at [600, 308] on p "Continue without accommodation" at bounding box center [518, 308] width 202 height 15
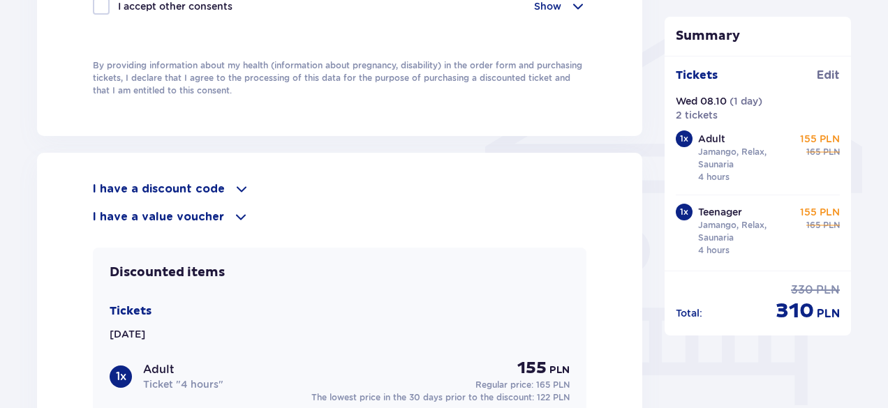
scroll to position [1117, 0]
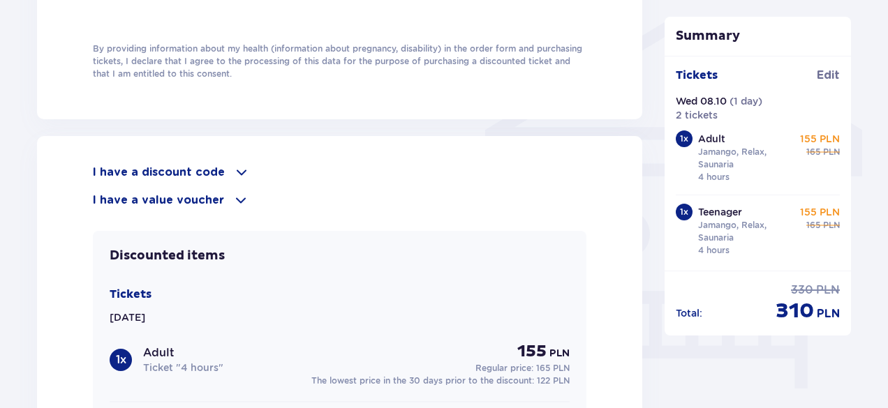
click at [234, 169] on span at bounding box center [241, 172] width 17 height 17
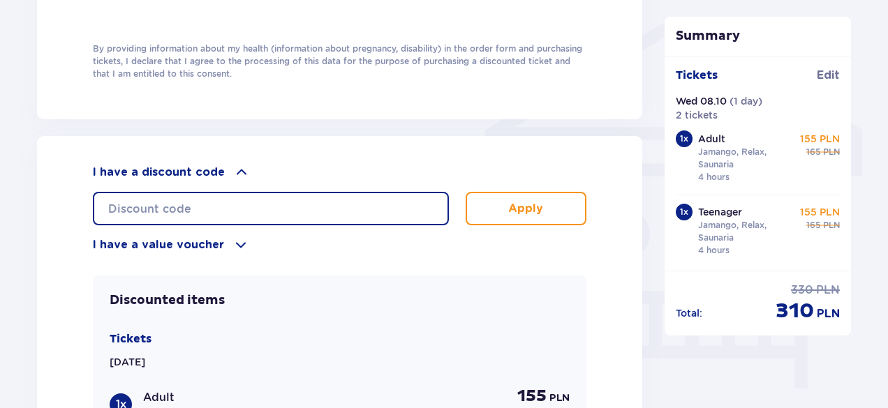
click at [272, 206] on input "text" at bounding box center [271, 208] width 356 height 33
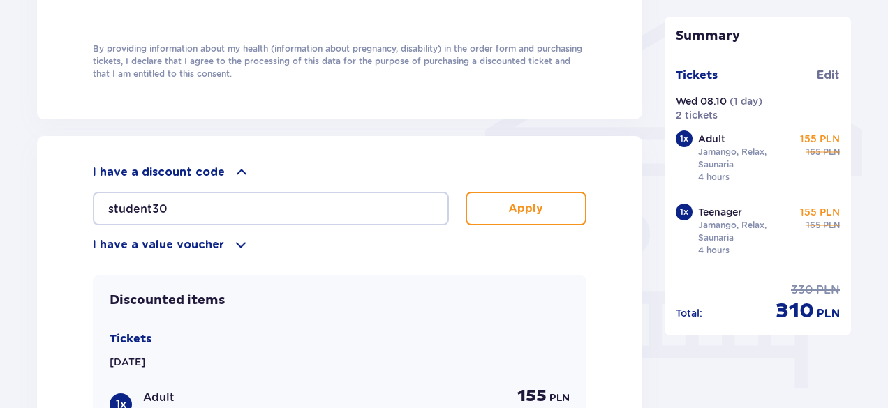
click at [554, 204] on button "Apply" at bounding box center [526, 208] width 121 height 33
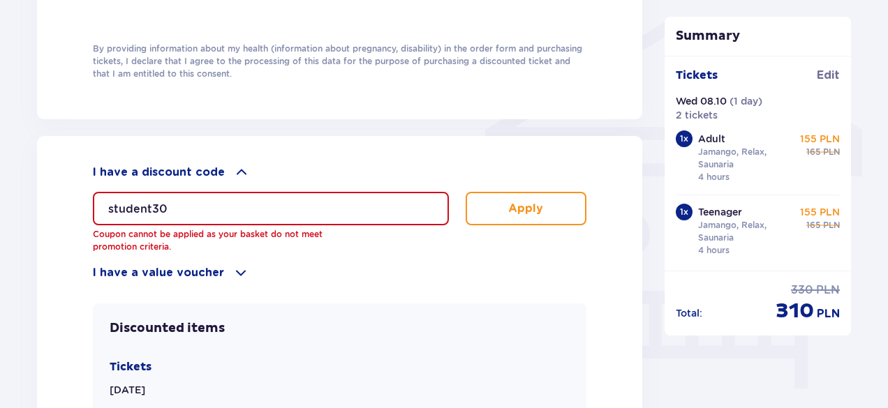
click at [113, 204] on input "student30" at bounding box center [271, 208] width 356 height 33
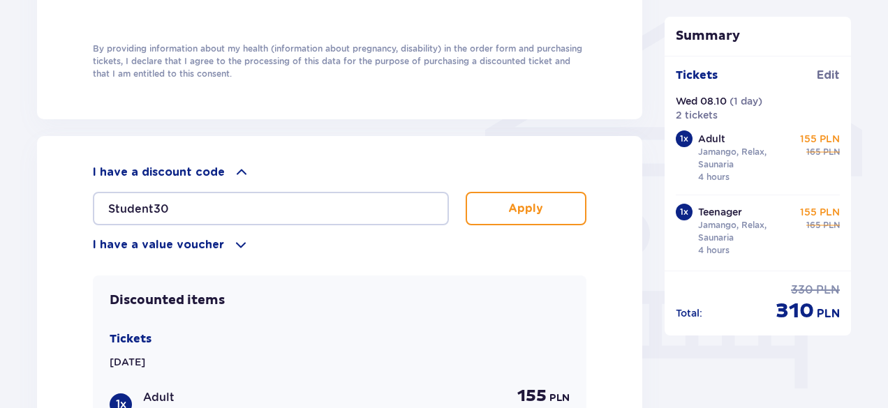
click at [537, 201] on p "Apply" at bounding box center [525, 208] width 35 height 15
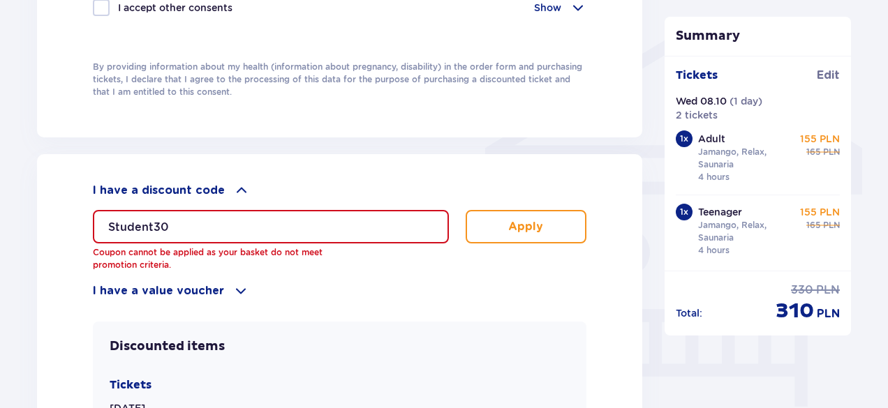
scroll to position [1029, 0]
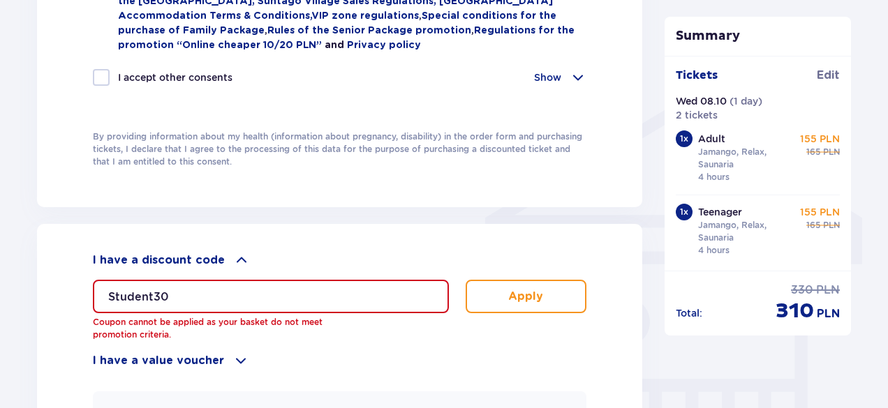
click at [110, 291] on input "Student30" at bounding box center [271, 296] width 356 height 33
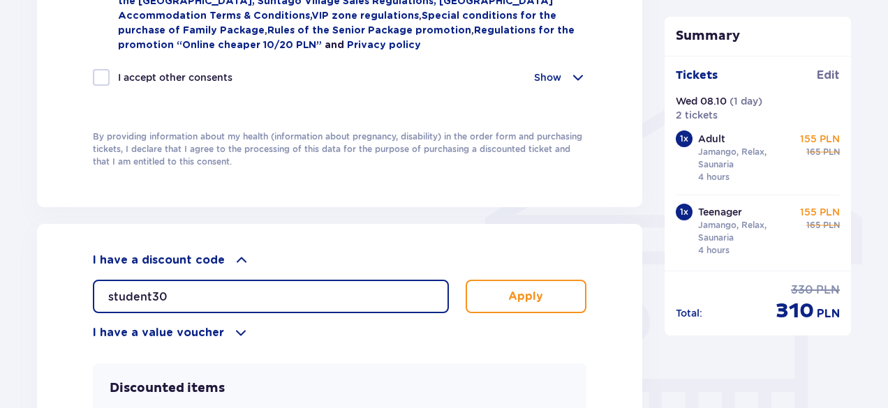
type input "student30"
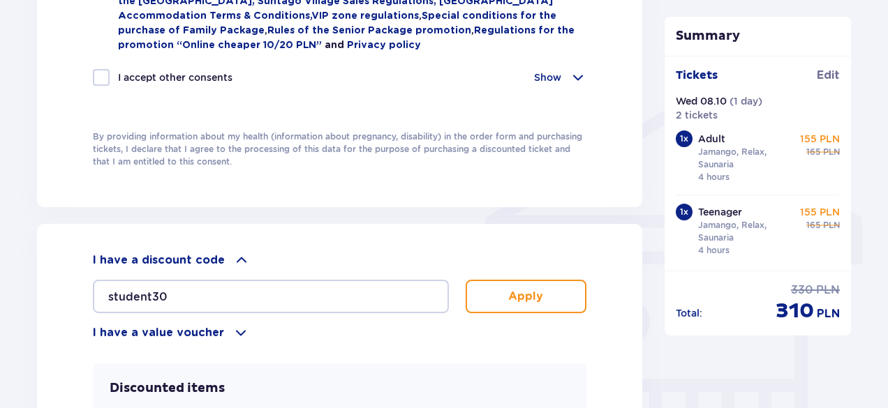
click at [524, 289] on p "Apply" at bounding box center [525, 296] width 35 height 15
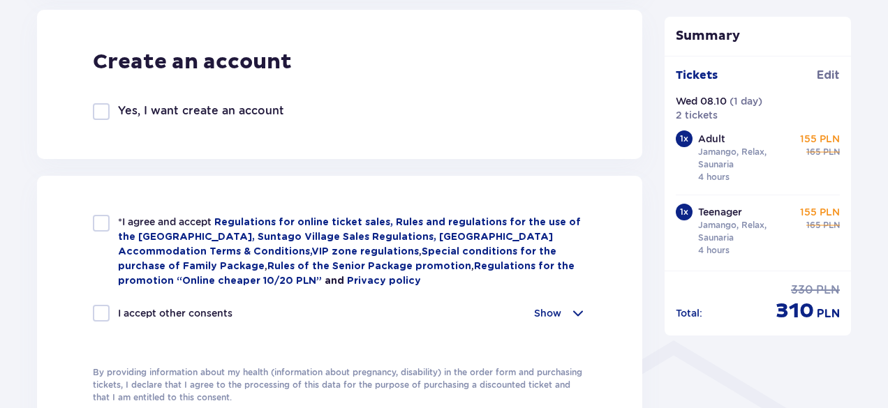
scroll to position [750, 0]
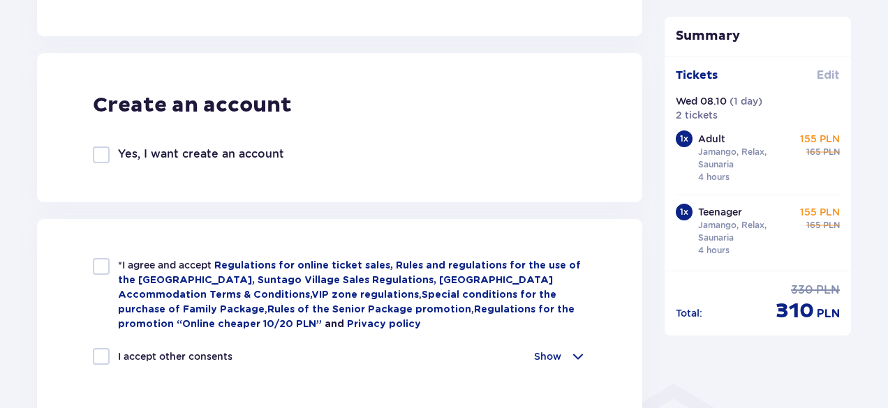
click at [823, 75] on span "Edit" at bounding box center [828, 75] width 23 height 15
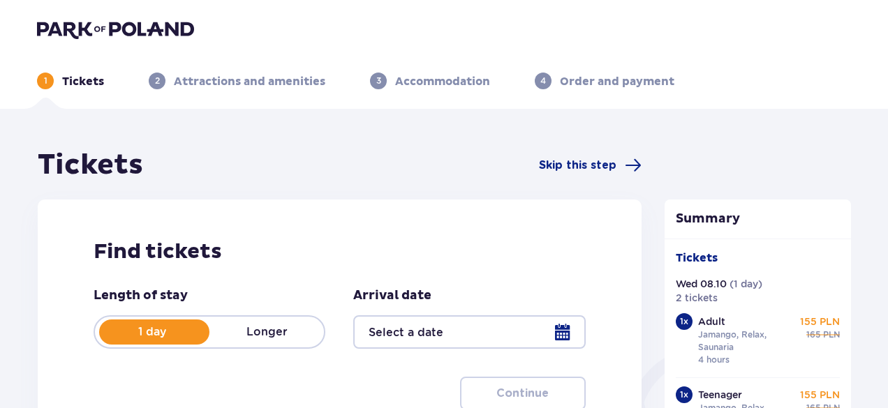
type input "[DATE]"
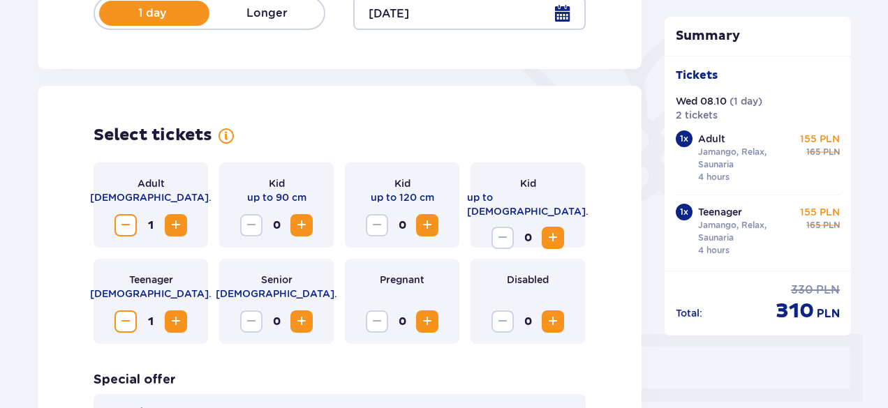
scroll to position [349, 0]
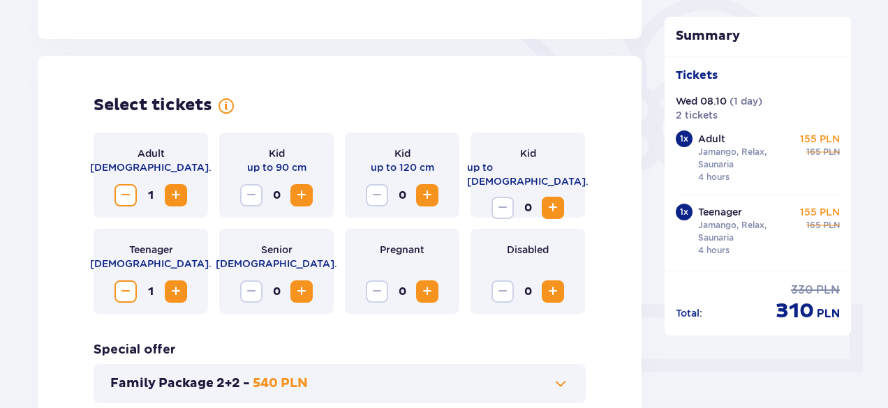
click at [124, 289] on span "Decrease" at bounding box center [125, 291] width 17 height 17
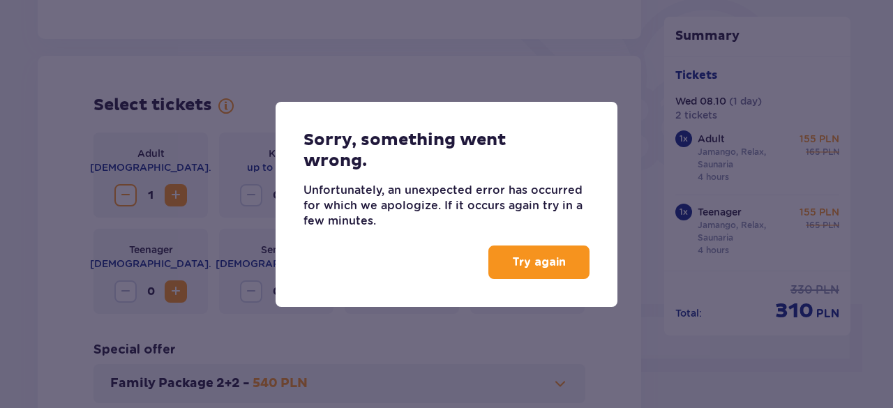
click at [556, 259] on p "Try again" at bounding box center [539, 262] width 54 height 15
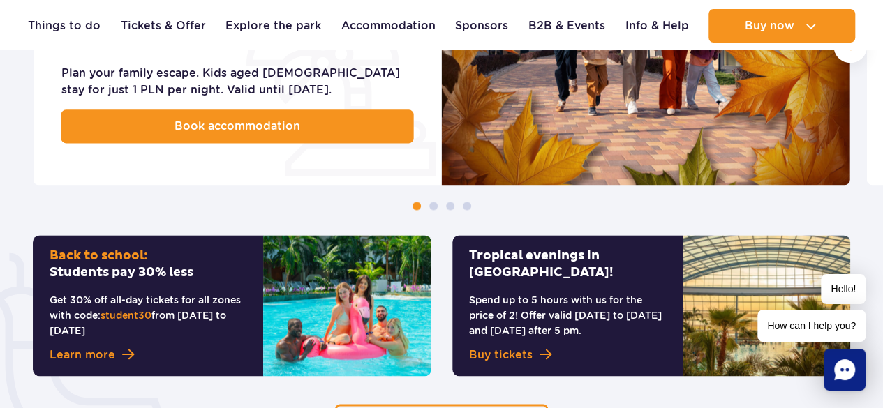
scroll to position [907, 0]
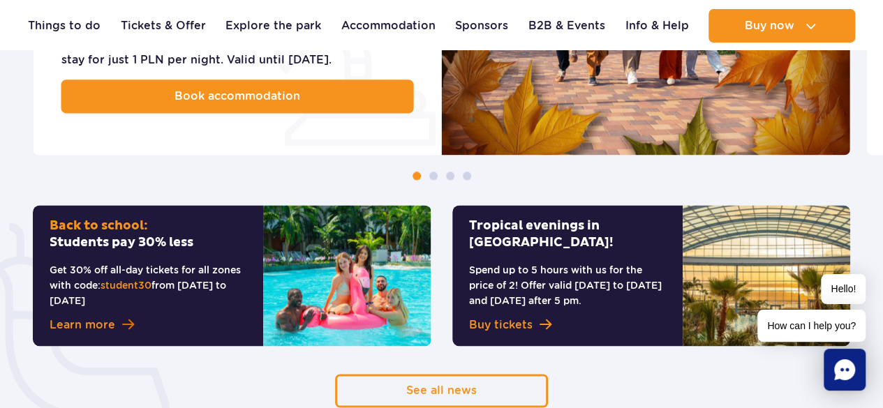
click at [95, 323] on span "Learn more" at bounding box center [83, 325] width 66 height 17
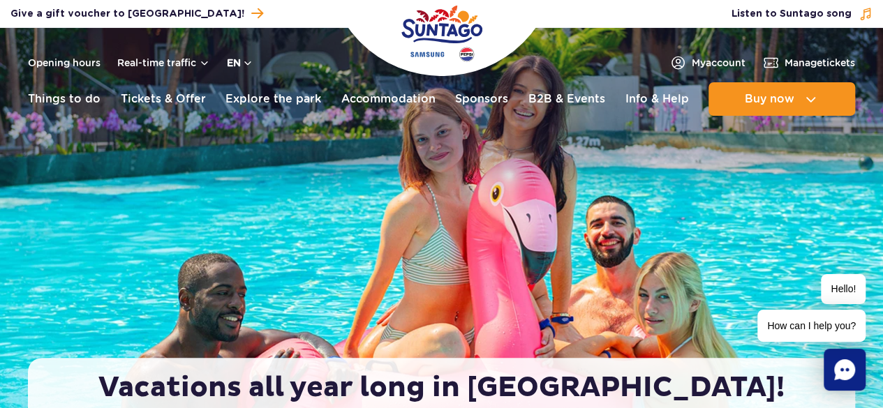
click at [243, 63] on button "en" at bounding box center [240, 63] width 27 height 14
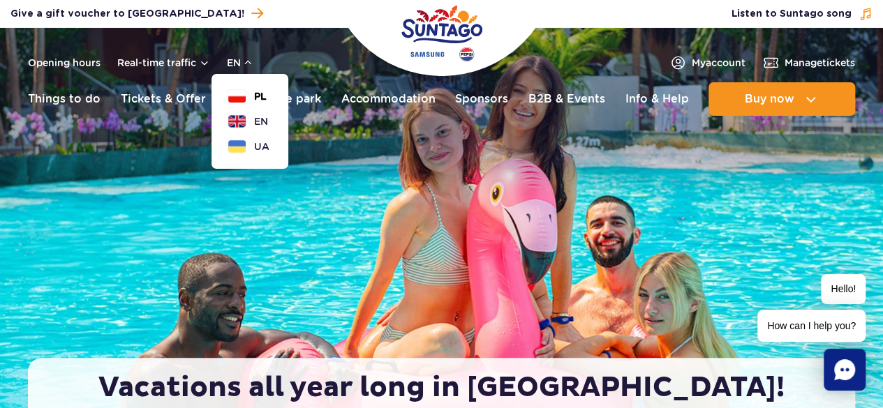
click at [247, 101] on button "PL" at bounding box center [247, 96] width 38 height 14
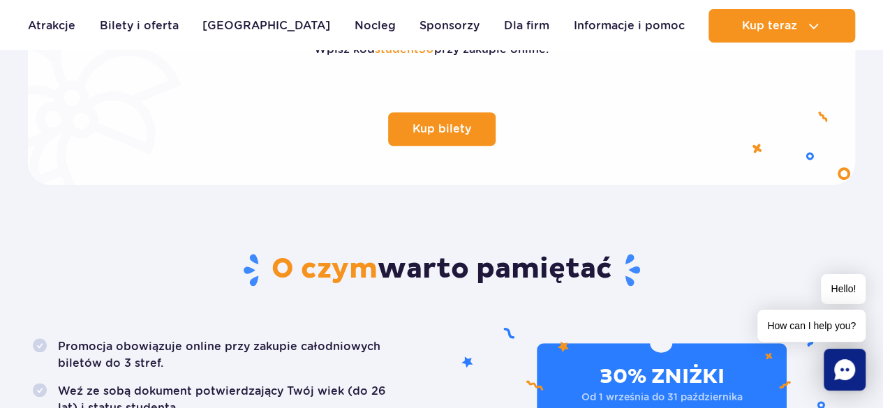
scroll to position [628, 0]
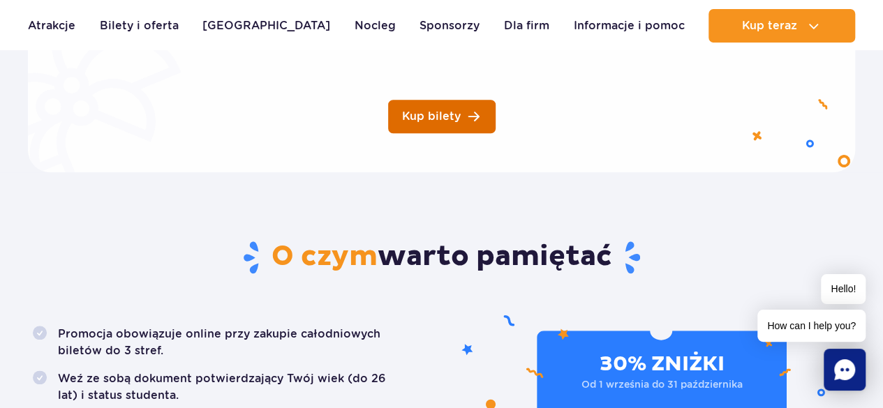
click at [461, 122] on link "Kup bilety" at bounding box center [441, 116] width 107 height 33
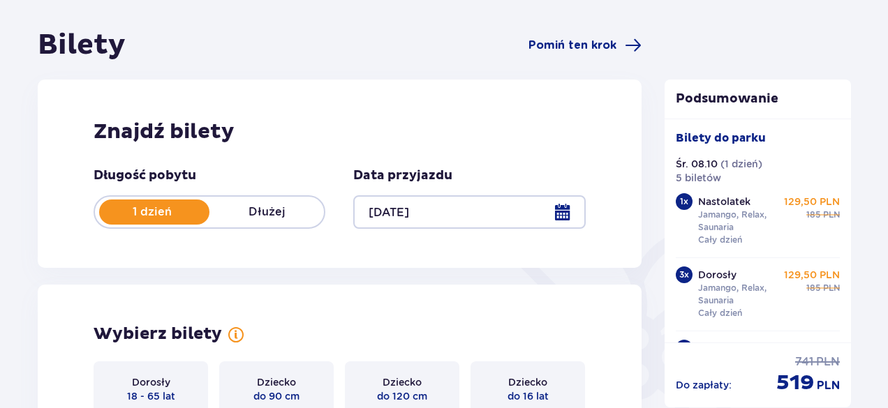
scroll to position [50, 0]
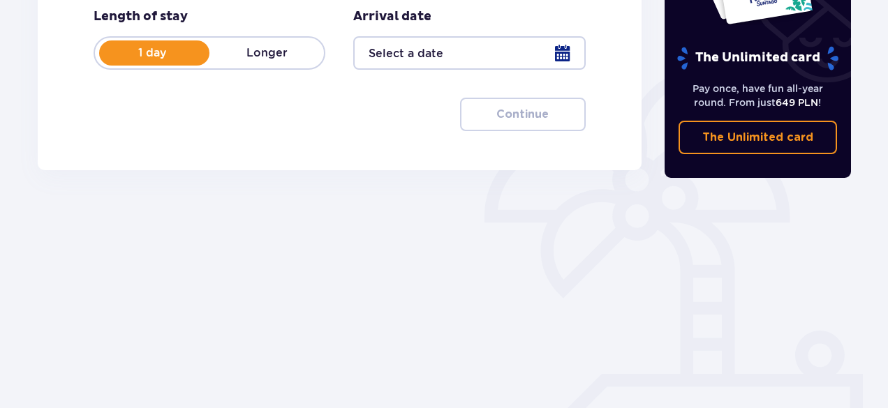
click at [564, 54] on div at bounding box center [469, 52] width 232 height 33
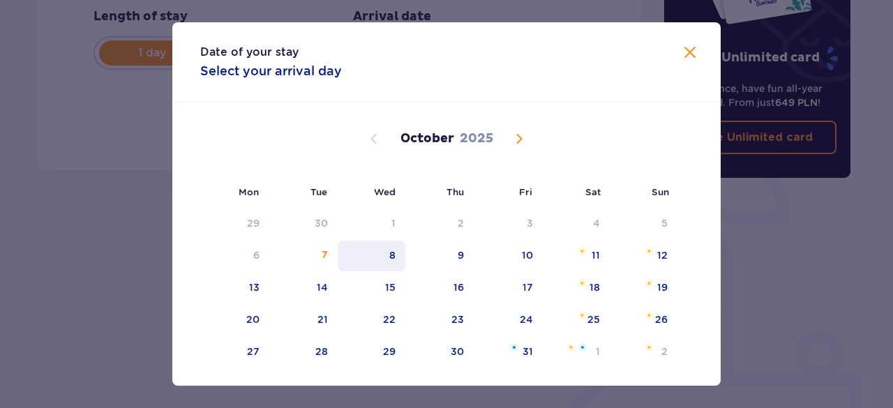
click at [398, 253] on div "8" at bounding box center [372, 256] width 68 height 31
type input "[DATE]"
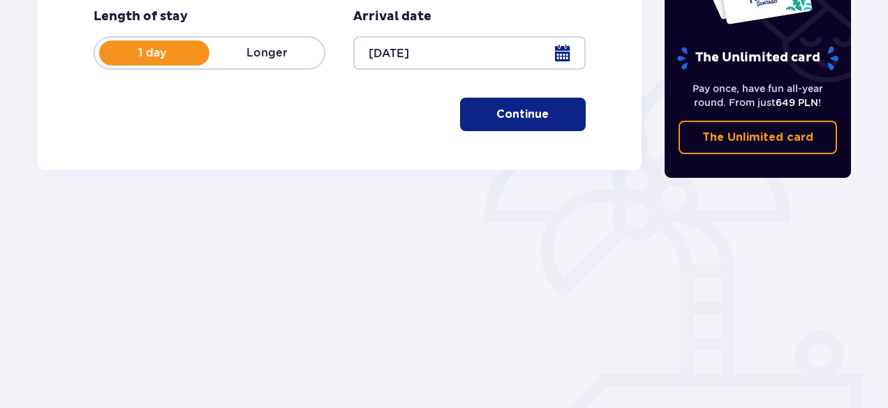
click at [512, 128] on button "Continue" at bounding box center [523, 114] width 126 height 33
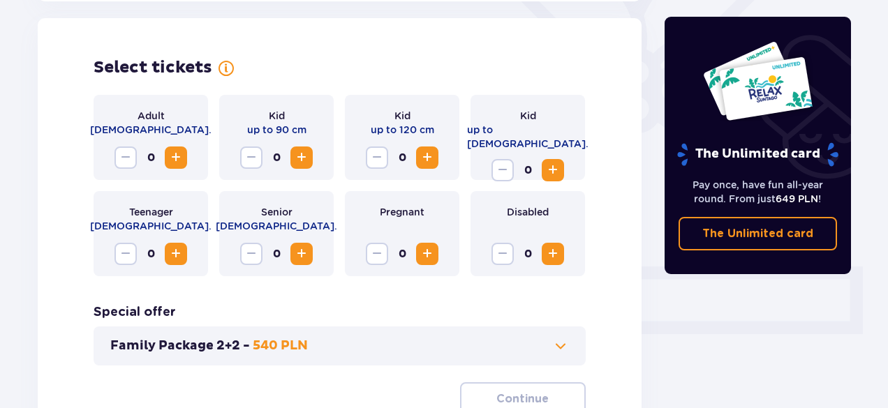
scroll to position [388, 0]
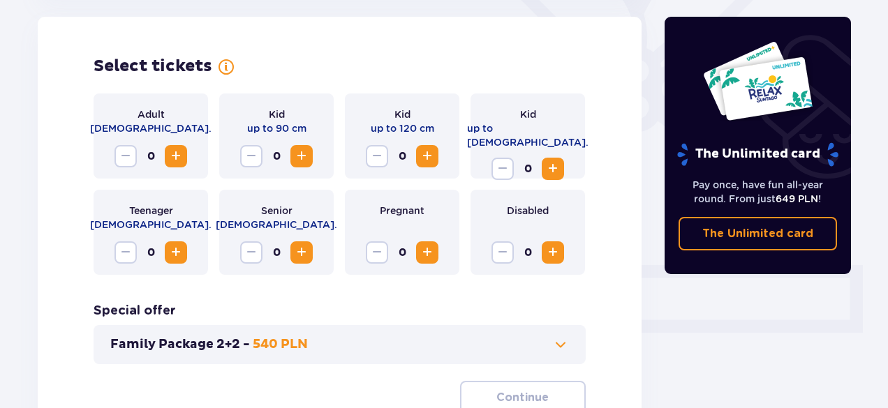
click at [177, 155] on span "Increase" at bounding box center [175, 156] width 17 height 17
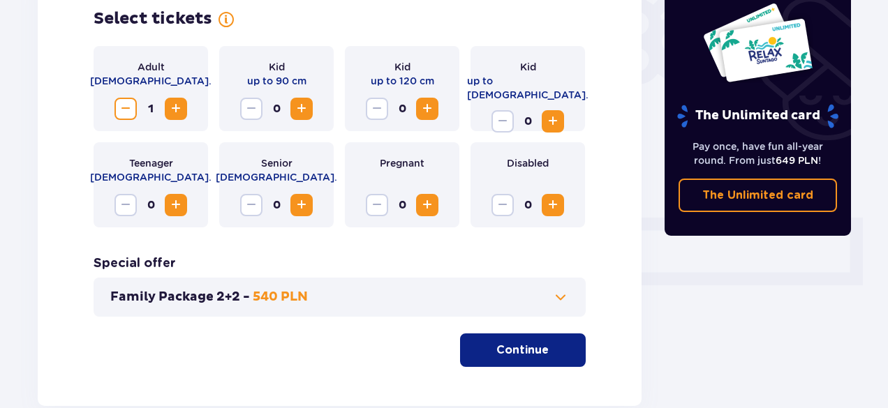
scroll to position [516, 0]
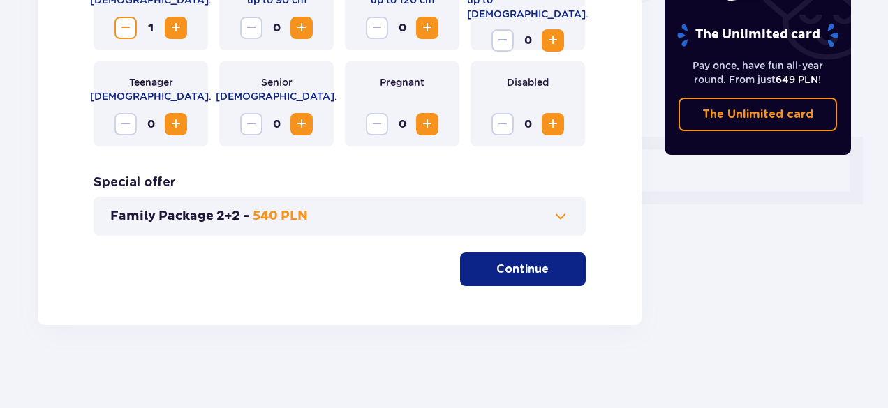
click at [521, 267] on p "Continue" at bounding box center [522, 269] width 52 height 15
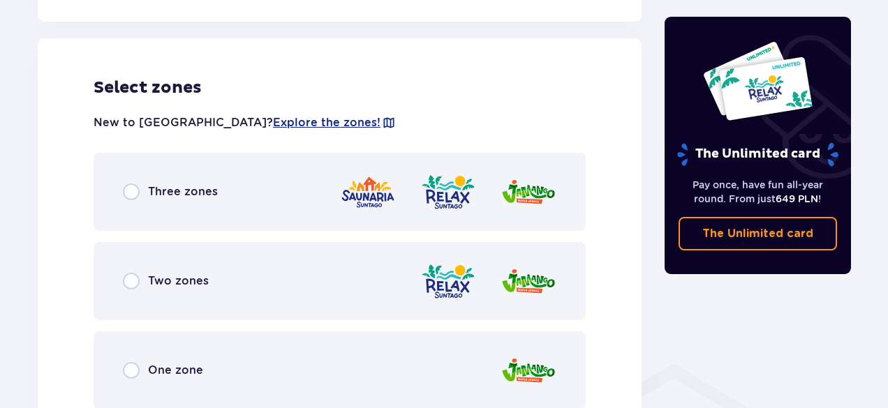
scroll to position [775, 0]
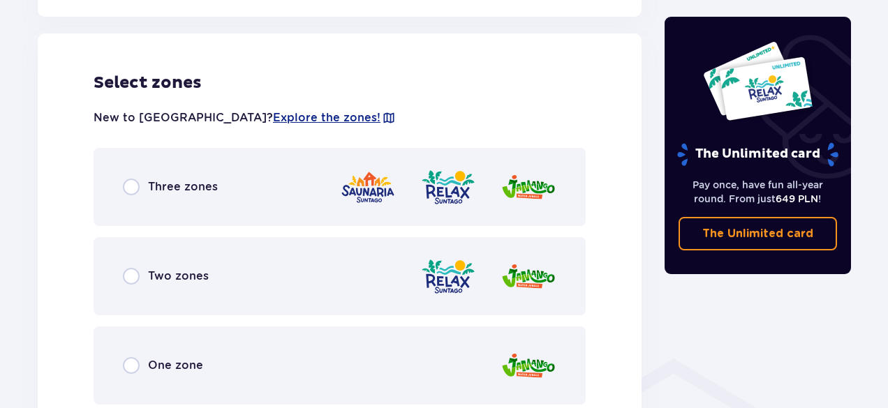
click at [172, 186] on span "Three zones" at bounding box center [183, 186] width 70 height 15
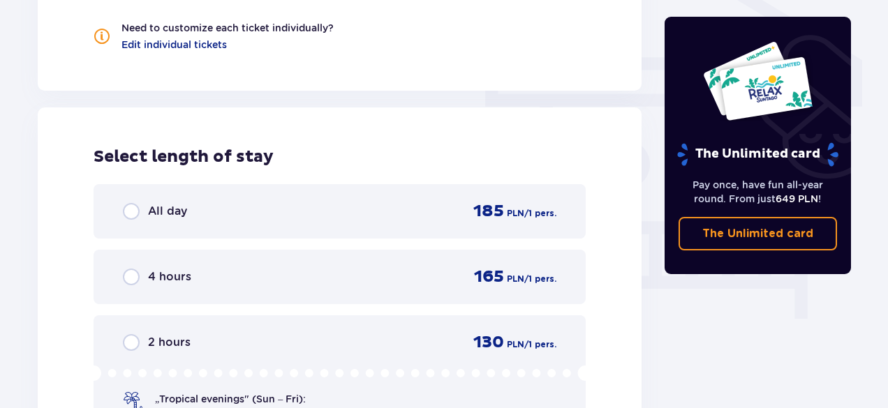
scroll to position [1260, 0]
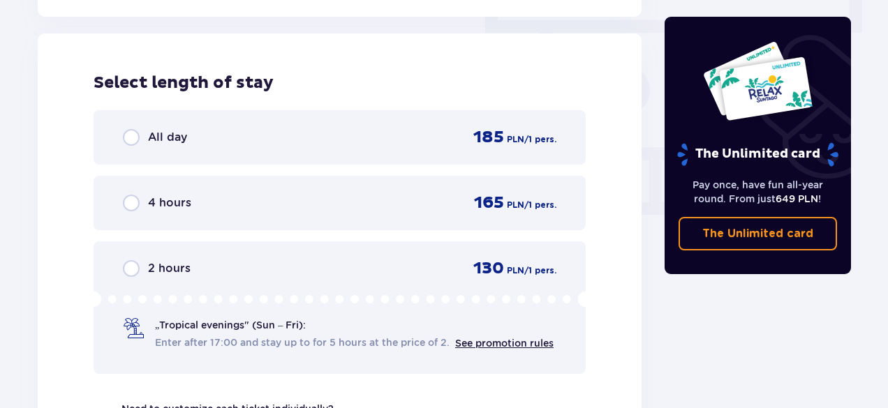
click at [131, 137] on input "radio" at bounding box center [131, 137] width 17 height 17
radio input "true"
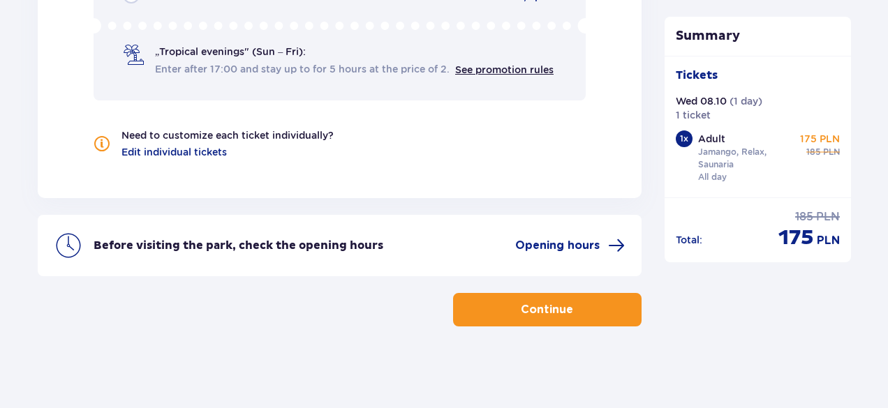
scroll to position [1535, 0]
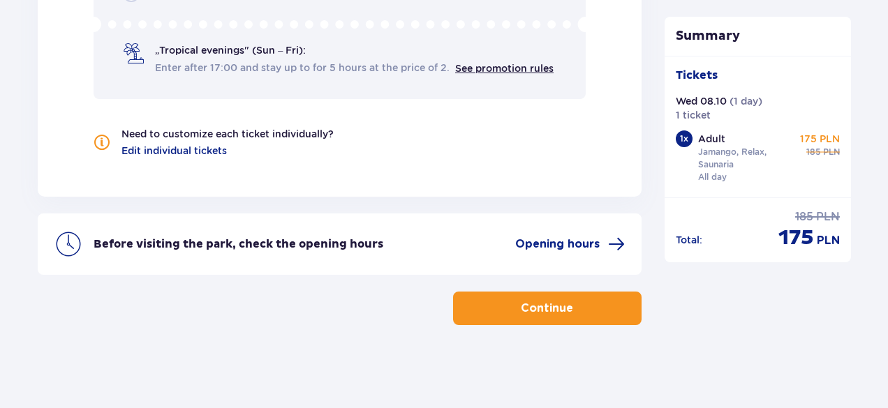
drag, startPoint x: 599, startPoint y: 302, endPoint x: 774, endPoint y: 230, distance: 189.6
click at [599, 302] on button "Continue" at bounding box center [547, 308] width 188 height 33
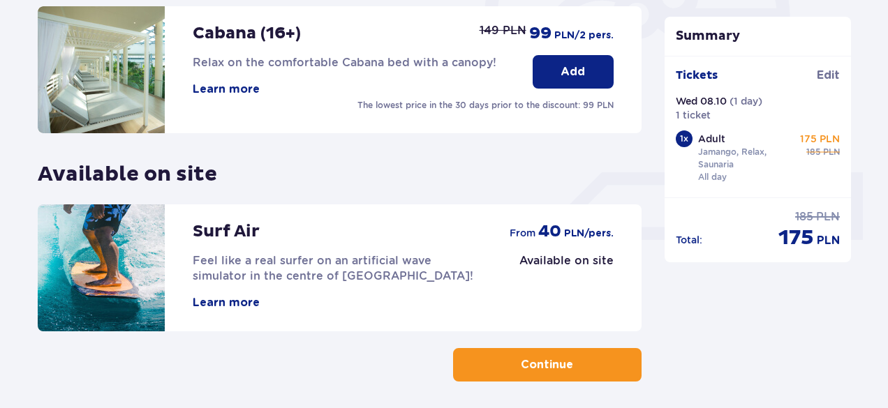
scroll to position [537, 0]
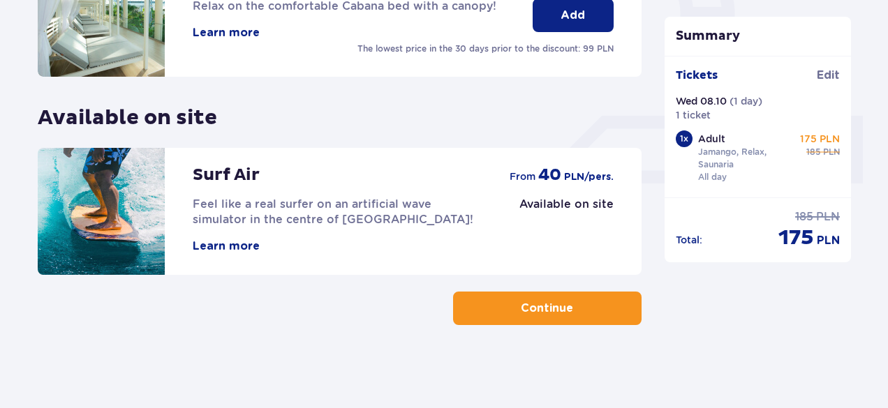
click at [536, 306] on p "Continue" at bounding box center [547, 308] width 52 height 15
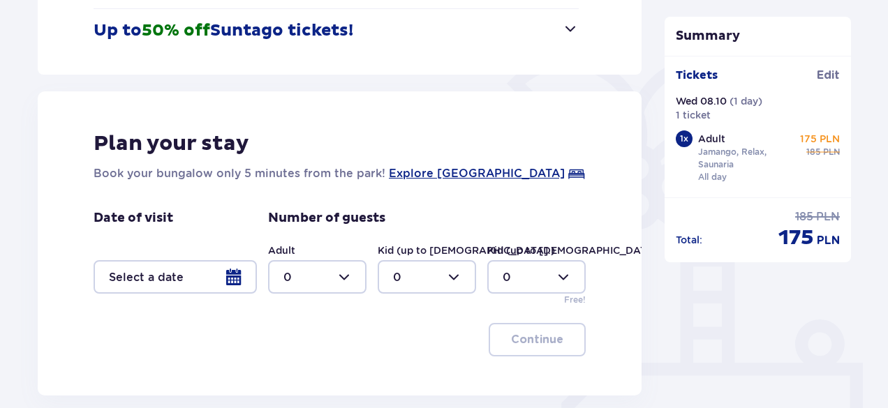
scroll to position [349, 0]
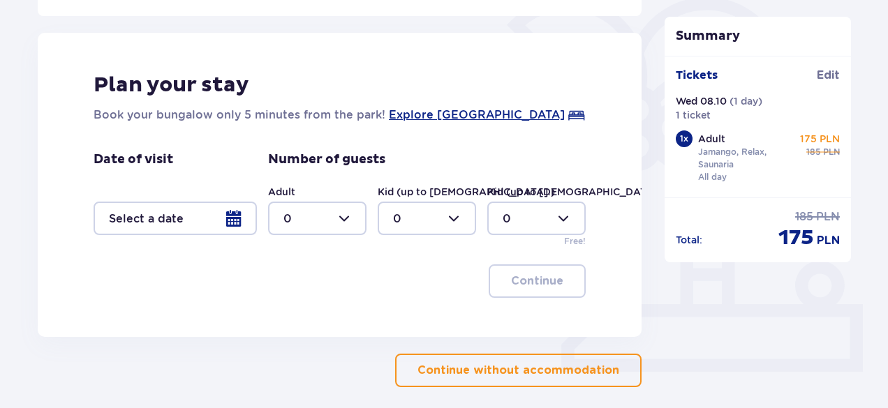
click at [535, 363] on p "Continue without accommodation" at bounding box center [518, 370] width 202 height 15
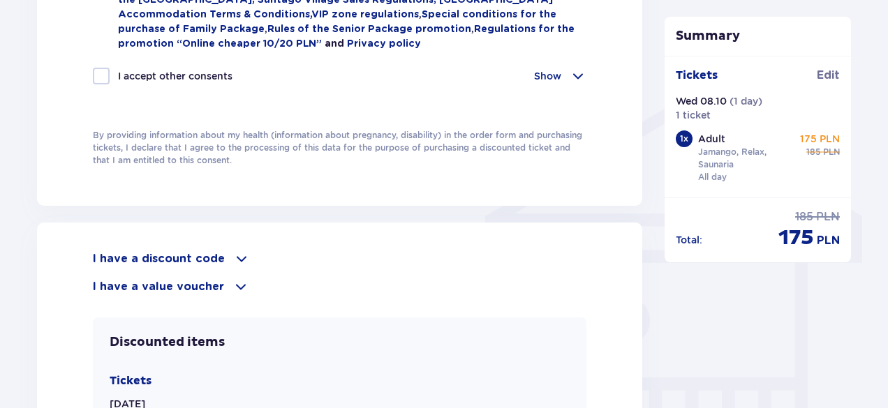
scroll to position [1117, 0]
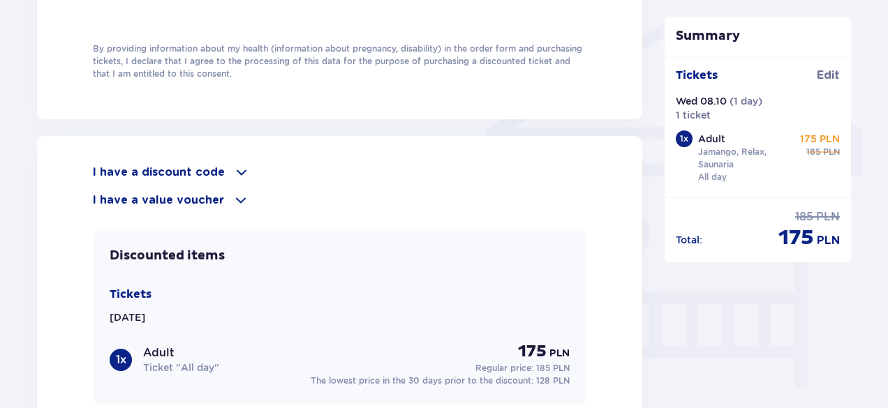
click at [233, 170] on span at bounding box center [241, 172] width 17 height 17
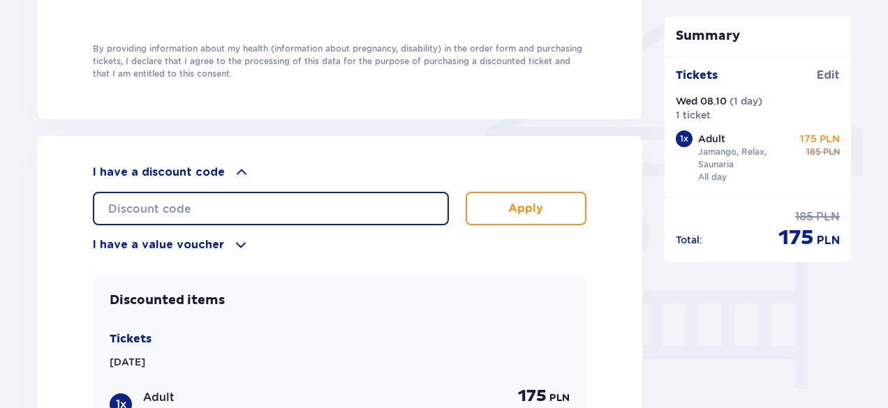
click at [216, 198] on input "text" at bounding box center [271, 208] width 356 height 33
type input "student30"
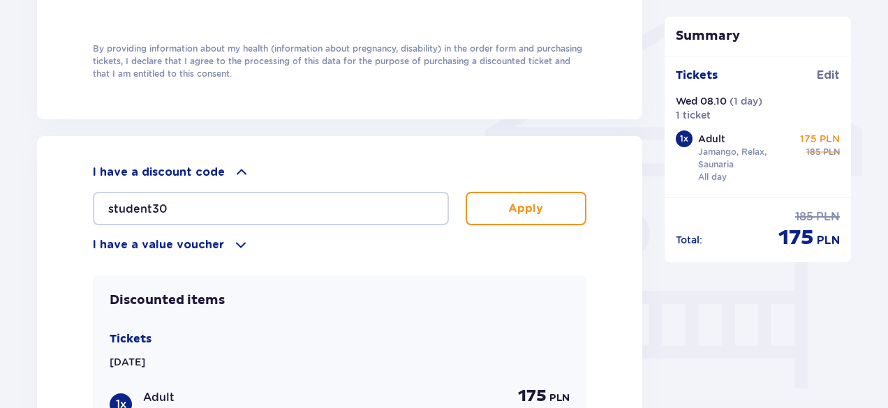
click at [518, 204] on p "Apply" at bounding box center [525, 208] width 35 height 15
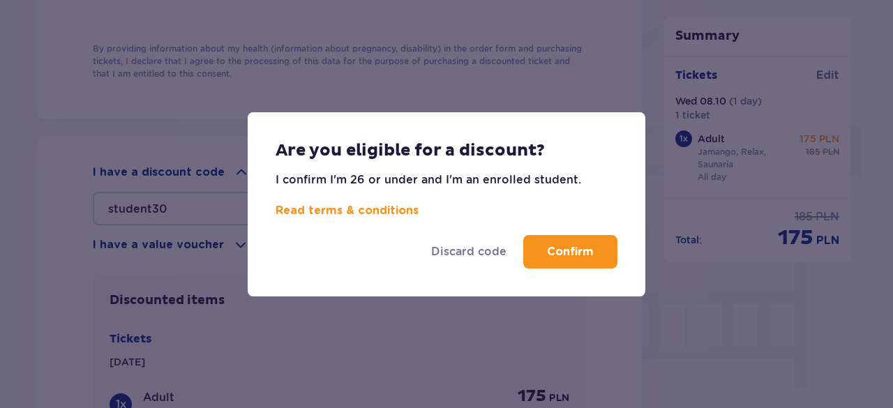
click at [563, 250] on p "Confirm" at bounding box center [570, 251] width 47 height 15
